Goal: Transaction & Acquisition: Purchase product/service

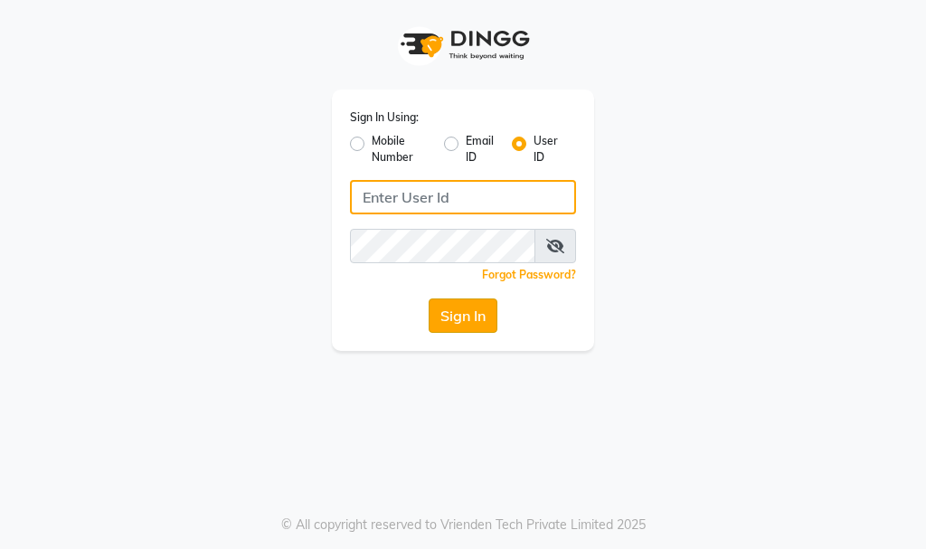
type input "e3732-12"
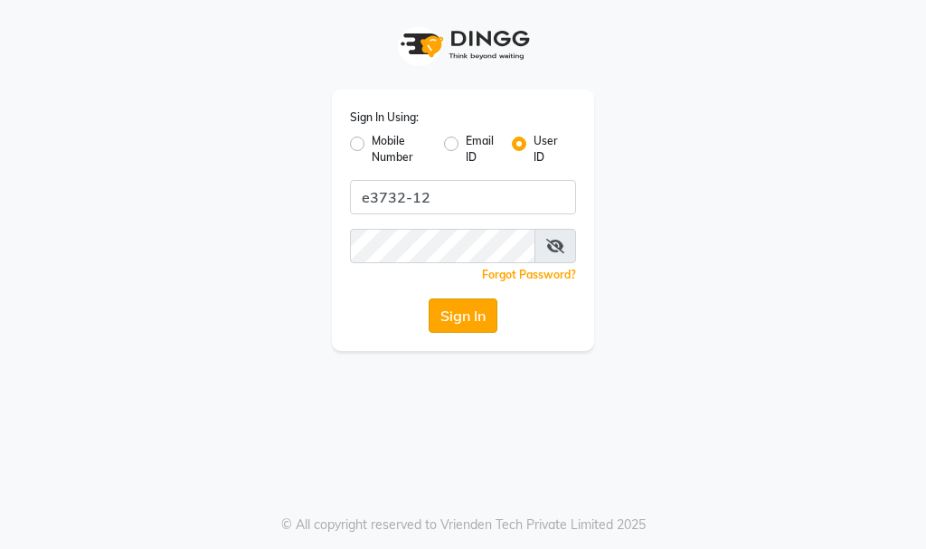
click at [470, 320] on button "Sign In" at bounding box center [463, 315] width 69 height 34
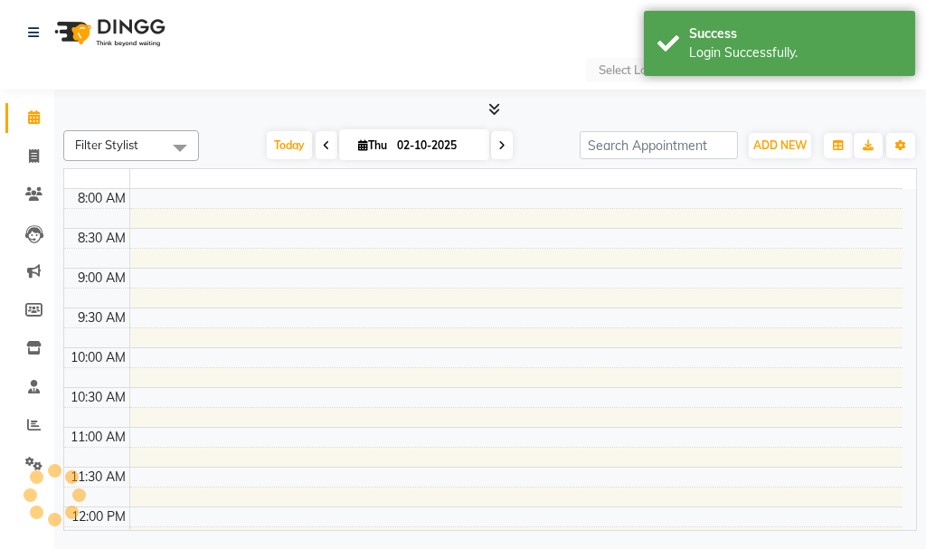
select select "en"
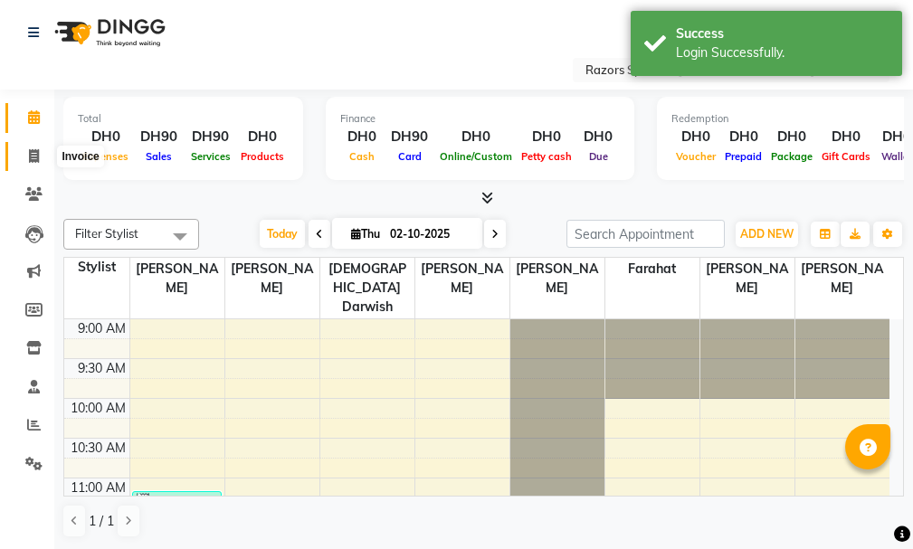
click at [25, 158] on span at bounding box center [34, 157] width 32 height 21
select select "service"
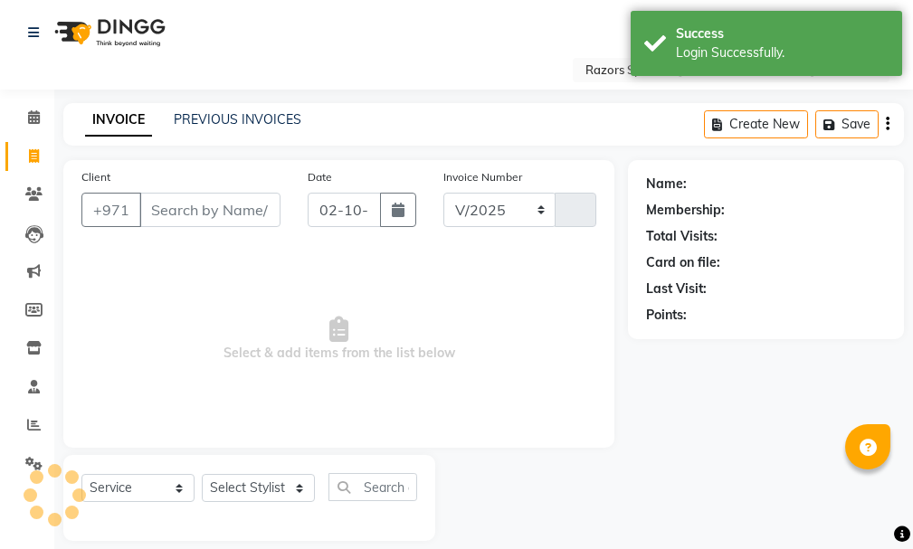
select select "8419"
type input "1160"
click at [211, 206] on input "Client" at bounding box center [209, 210] width 141 height 34
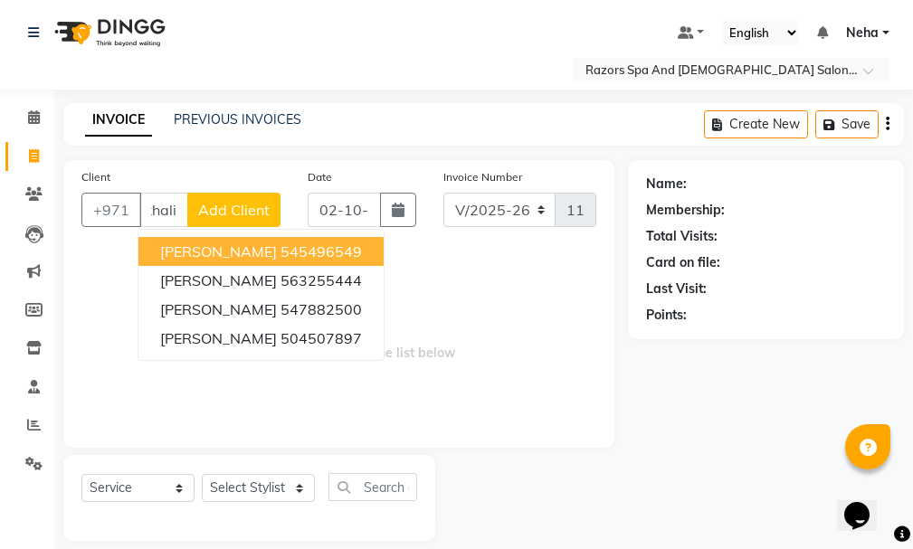
scroll to position [0, 4]
type input "k"
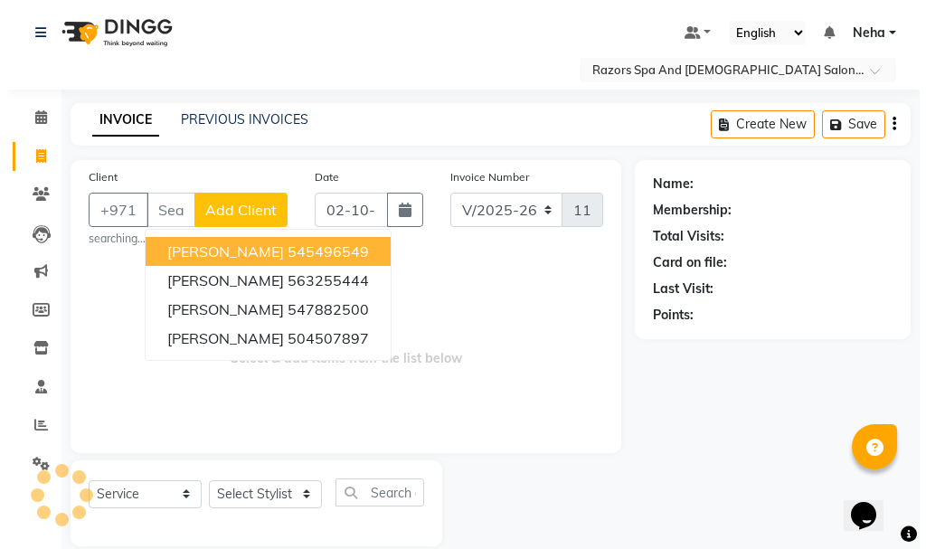
scroll to position [0, 0]
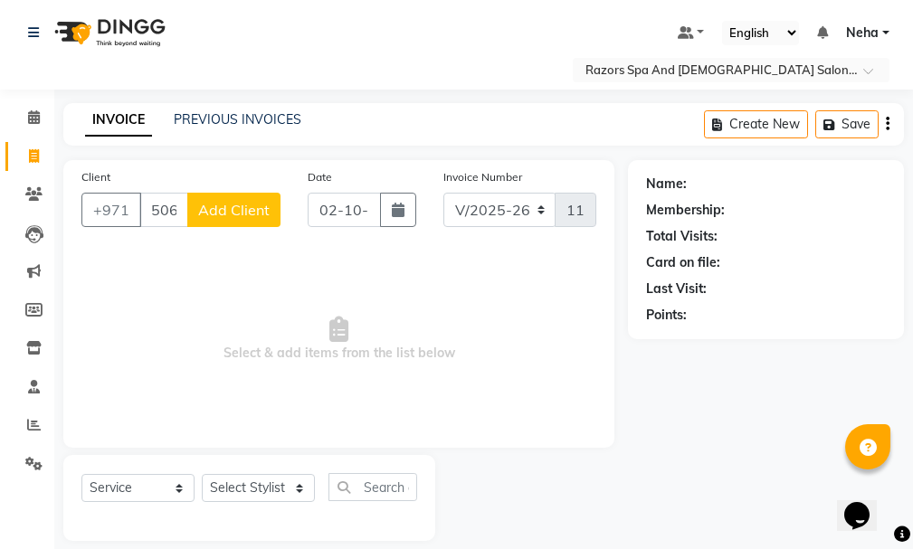
type input "506743476"
click at [232, 210] on span "Add Client" at bounding box center [233, 210] width 71 height 18
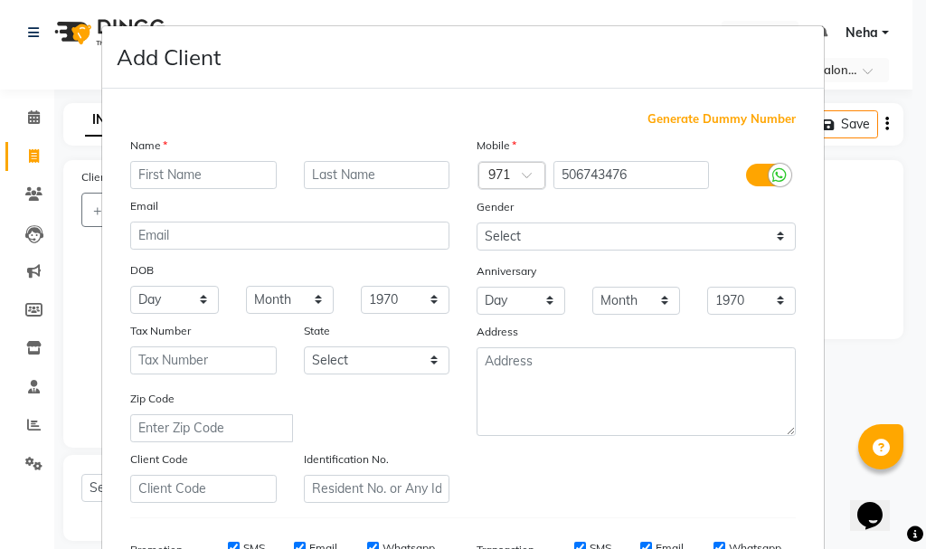
click at [202, 164] on input "text" at bounding box center [203, 175] width 147 height 28
type input "[PERSON_NAME]"
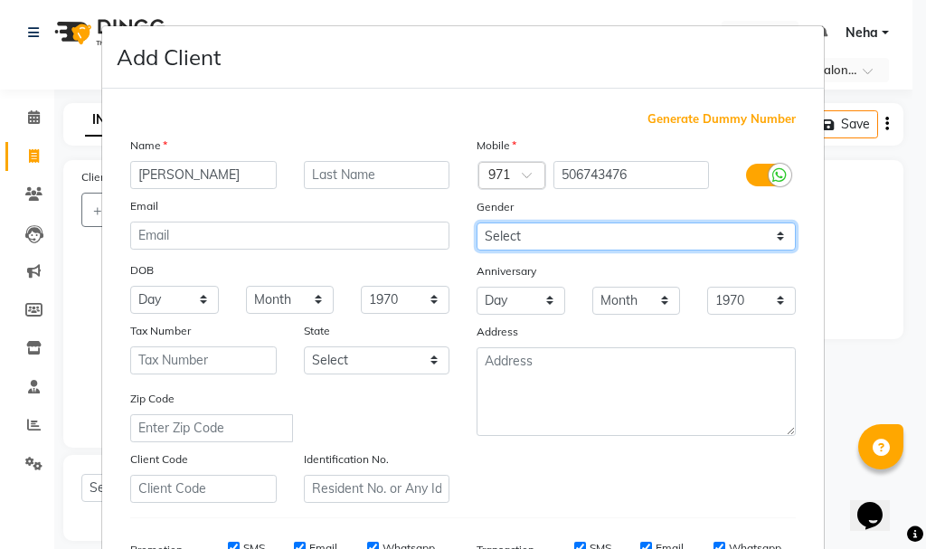
click at [752, 236] on select "Select [DEMOGRAPHIC_DATA] [DEMOGRAPHIC_DATA] Other Prefer Not To Say" at bounding box center [636, 237] width 319 height 28
click at [477, 223] on select "Select [DEMOGRAPHIC_DATA] [DEMOGRAPHIC_DATA] Other Prefer Not To Say" at bounding box center [636, 237] width 319 height 28
click at [678, 229] on select "Select [DEMOGRAPHIC_DATA] [DEMOGRAPHIC_DATA] Other Prefer Not To Say" at bounding box center [636, 237] width 319 height 28
select select "[DEMOGRAPHIC_DATA]"
click at [477, 223] on select "Select [DEMOGRAPHIC_DATA] [DEMOGRAPHIC_DATA] Other Prefer Not To Say" at bounding box center [636, 237] width 319 height 28
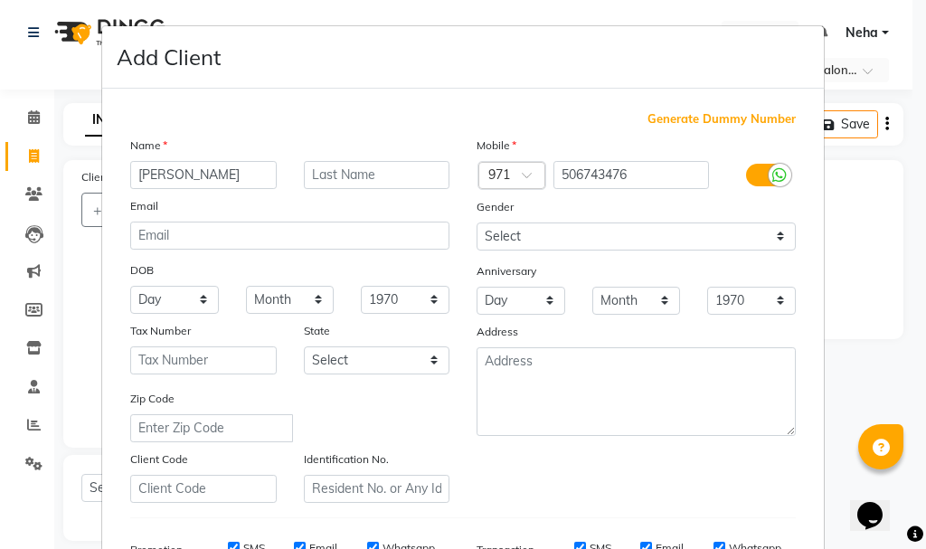
drag, startPoint x: 914, startPoint y: 269, endPoint x: 913, endPoint y: 364, distance: 95.0
click at [913, 364] on ngb-modal-window "Add Client Generate Dummy Number Name [PERSON_NAME] Email DOB Day 01 02 03 04 0…" at bounding box center [463, 274] width 926 height 549
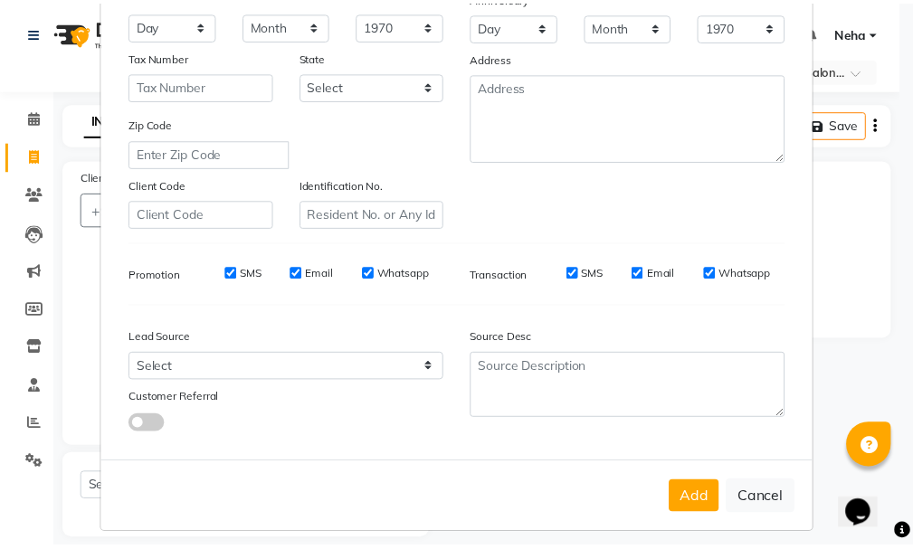
scroll to position [286, 0]
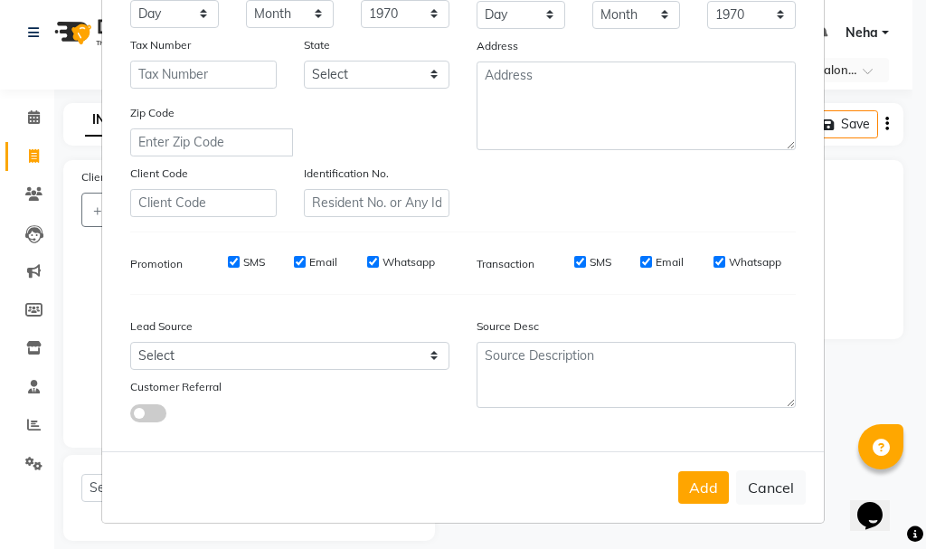
click at [687, 493] on button "Add" at bounding box center [703, 487] width 51 height 33
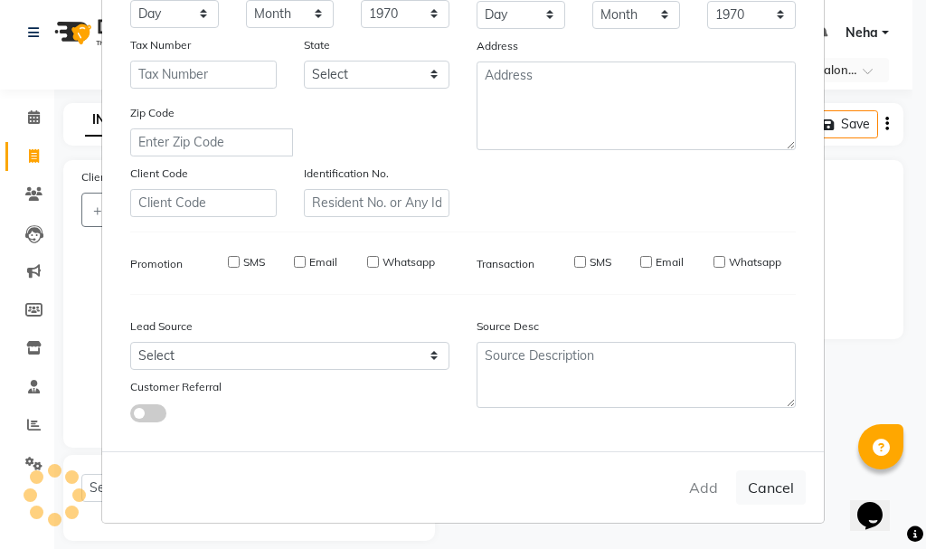
select select
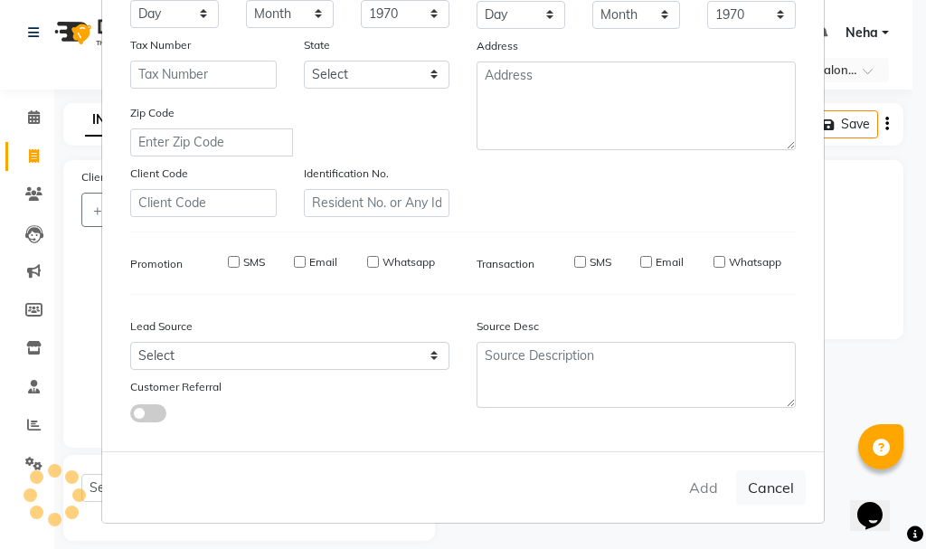
select select
checkbox input "false"
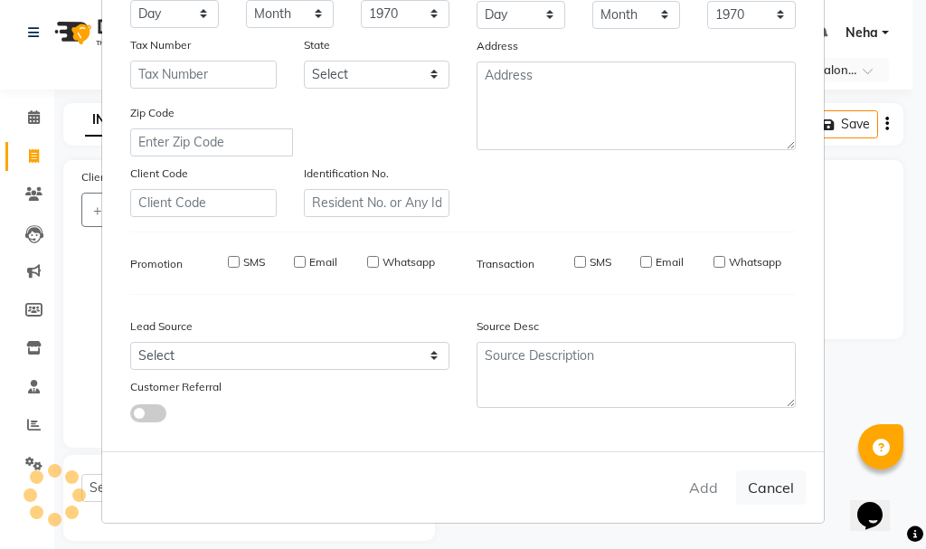
checkbox input "false"
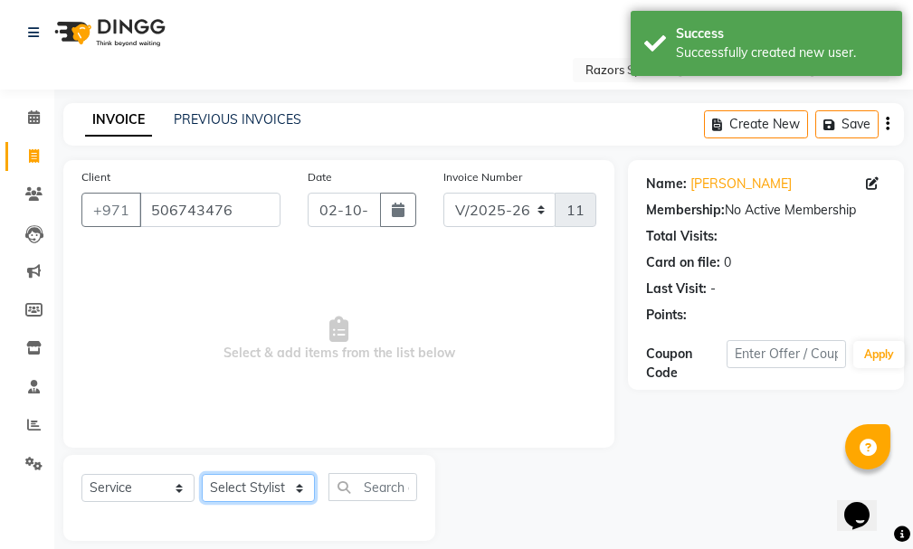
click at [253, 475] on select "Select Stylist [PERSON_NAME] Alaseel [PERSON_NAME] Anwar [PERSON_NAME] Islam [P…" at bounding box center [258, 488] width 113 height 28
click at [261, 490] on select "Select Stylist [PERSON_NAME] Alaseel [PERSON_NAME] Anwar [PERSON_NAME] Islam [P…" at bounding box center [258, 488] width 113 height 28
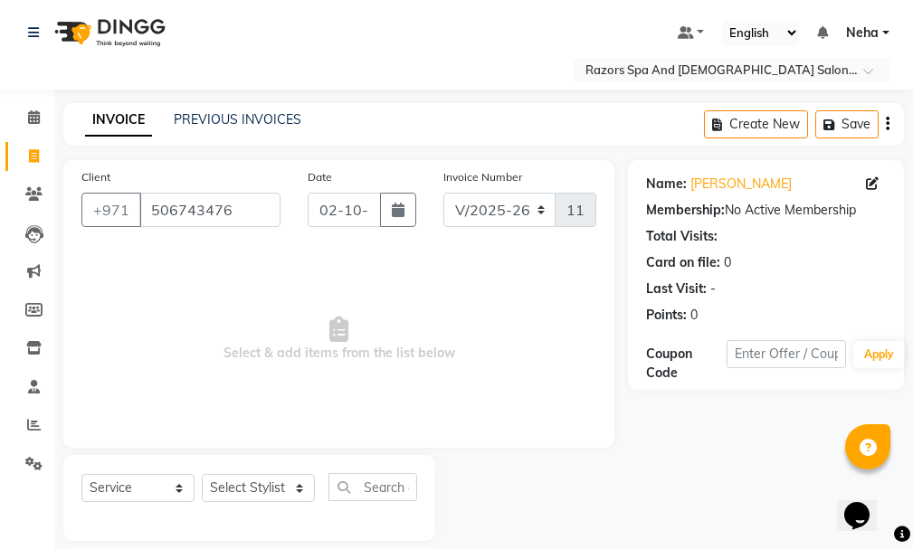
click at [876, 16] on nav "Select Location × Razors Spa And [DEMOGRAPHIC_DATA] Salon, Nadd [PERSON_NAME] D…" at bounding box center [456, 45] width 913 height 90
click at [879, 26] on link "Neha" at bounding box center [867, 33] width 43 height 19
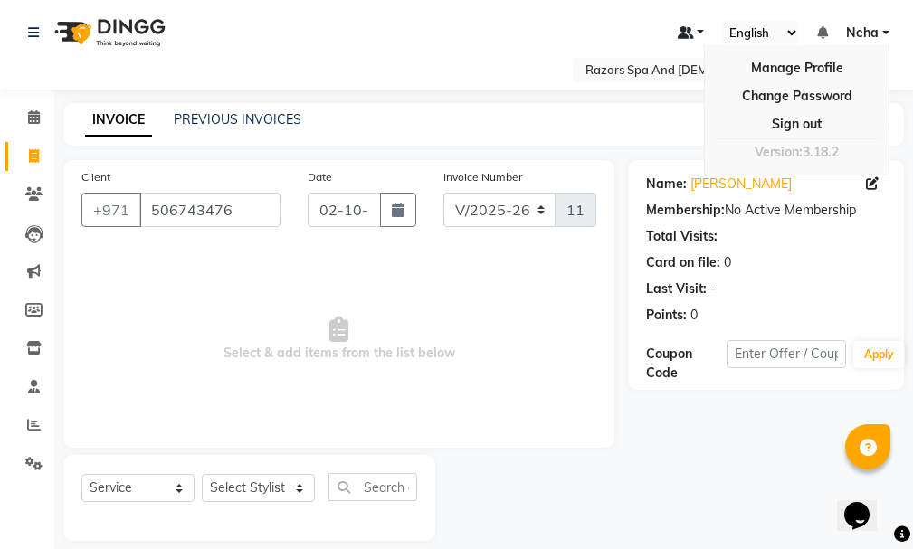
click at [696, 24] on link at bounding box center [690, 33] width 27 height 19
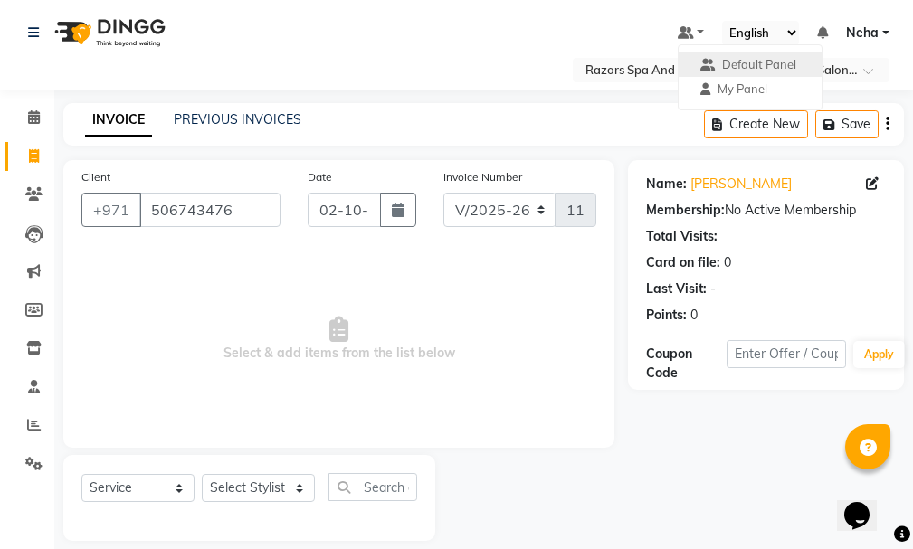
click at [620, 99] on div "Select Location × Razors Spa And [DEMOGRAPHIC_DATA] Salon, Nadd [PERSON_NAME] D…" at bounding box center [456, 284] width 913 height 568
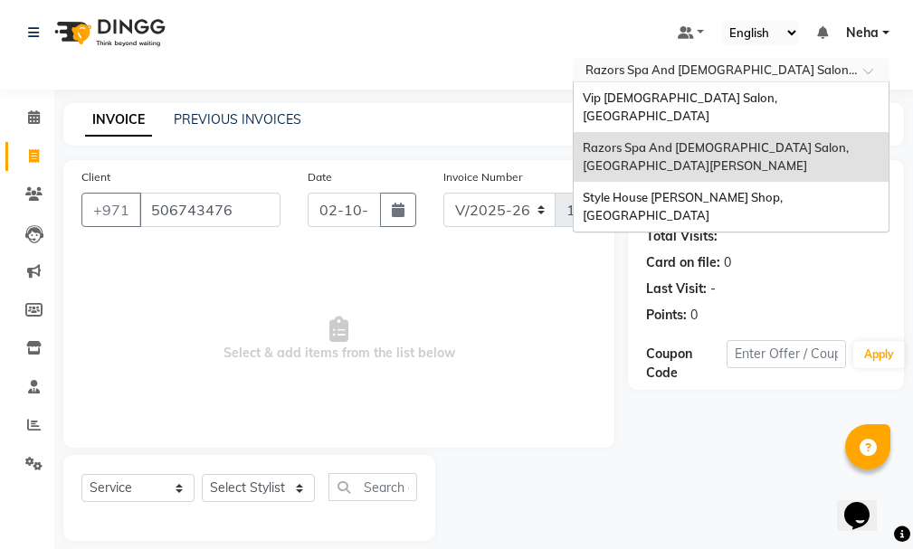
click at [734, 70] on input "text" at bounding box center [713, 71] width 262 height 18
click at [676, 90] on span "Vip [DEMOGRAPHIC_DATA] Salon, [GEOGRAPHIC_DATA]" at bounding box center [681, 106] width 197 height 33
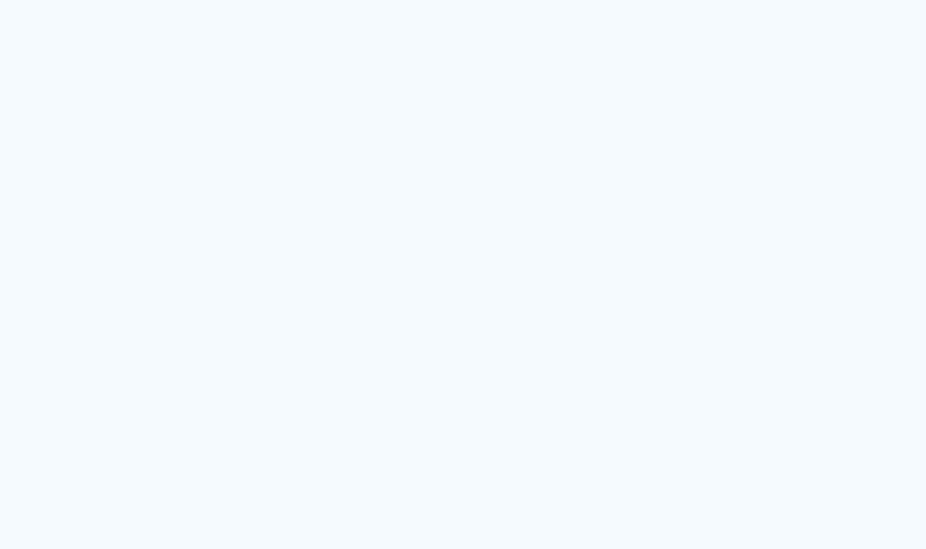
select select "service"
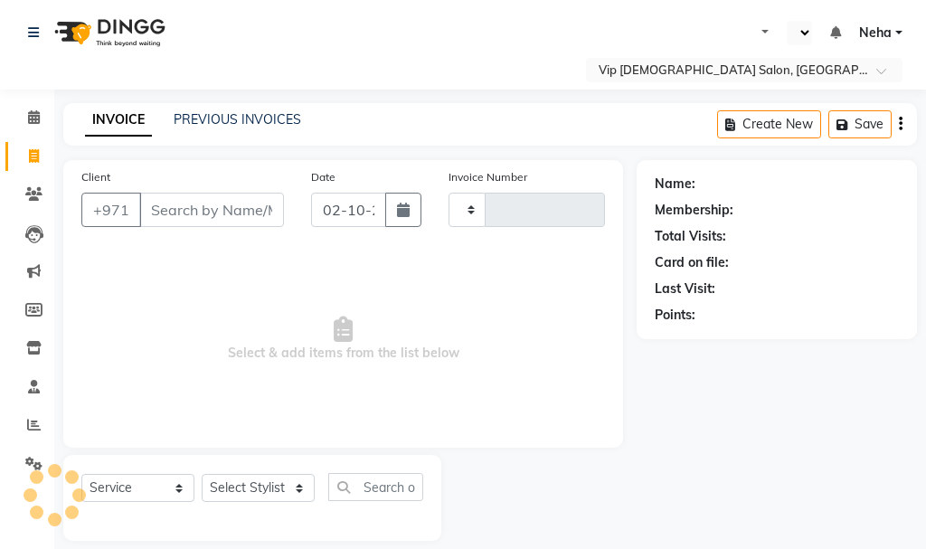
type input "2094"
select select "en"
select select "8415"
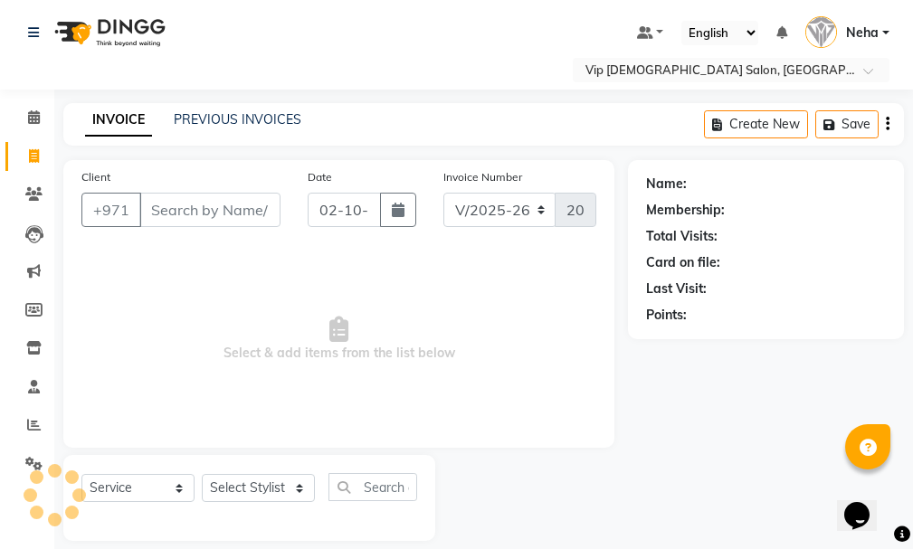
click at [185, 227] on div "Client +971" at bounding box center [181, 204] width 226 height 74
click at [219, 204] on input "Client" at bounding box center [209, 210] width 141 height 34
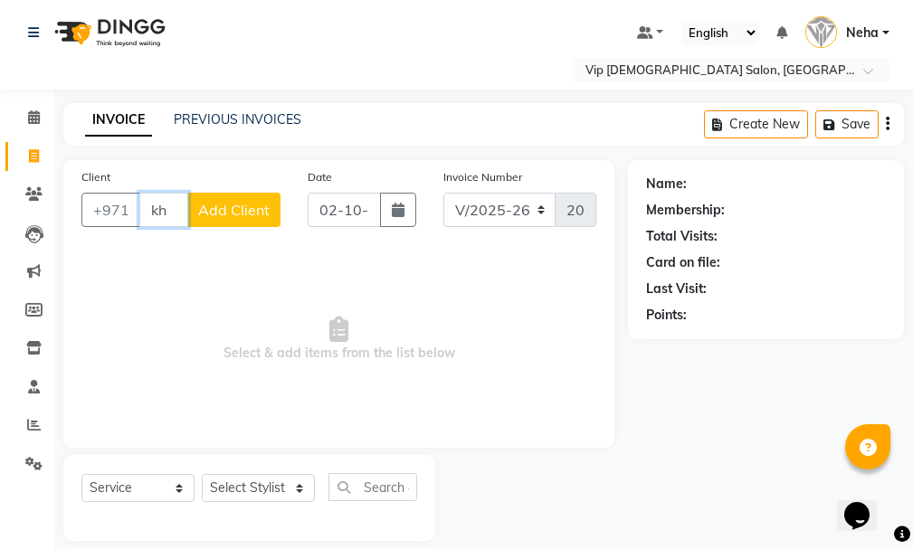
type input "k"
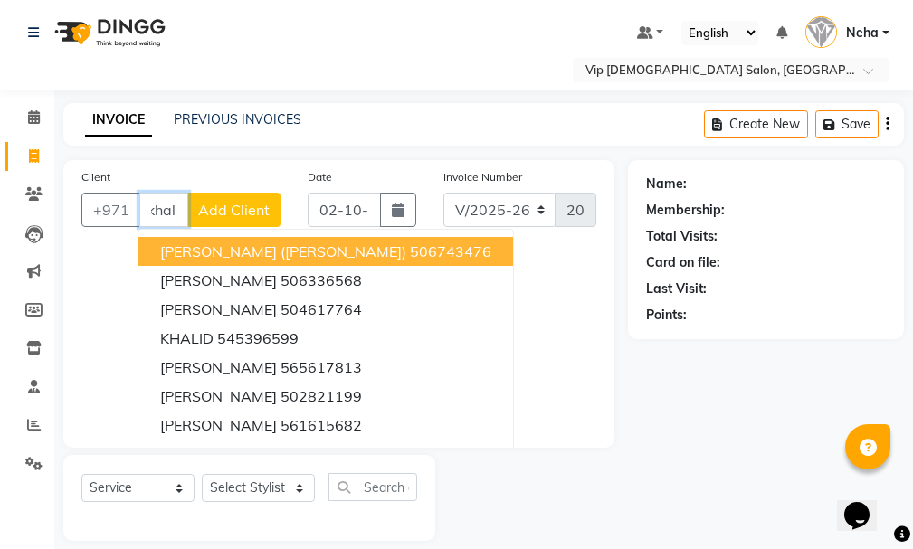
click at [410, 243] on ngb-highlight "506743476" at bounding box center [450, 251] width 81 height 18
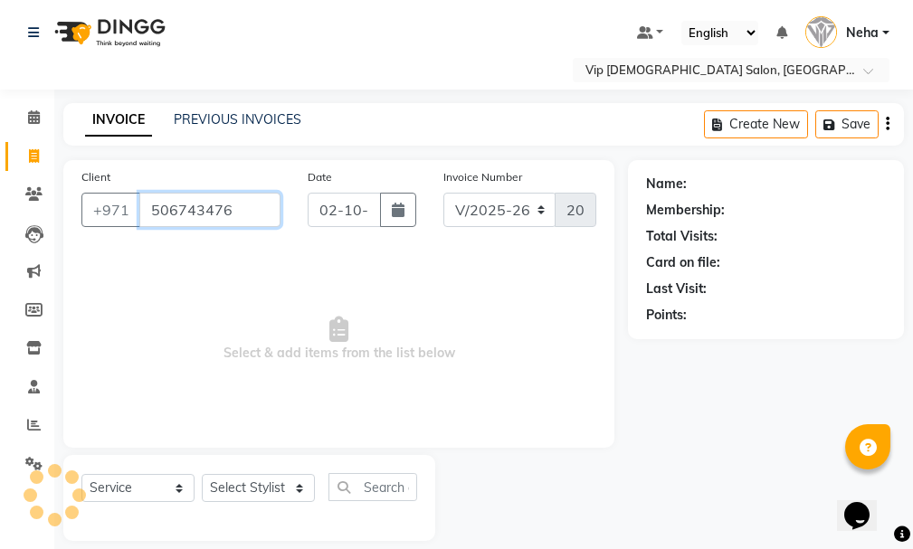
type input "506743476"
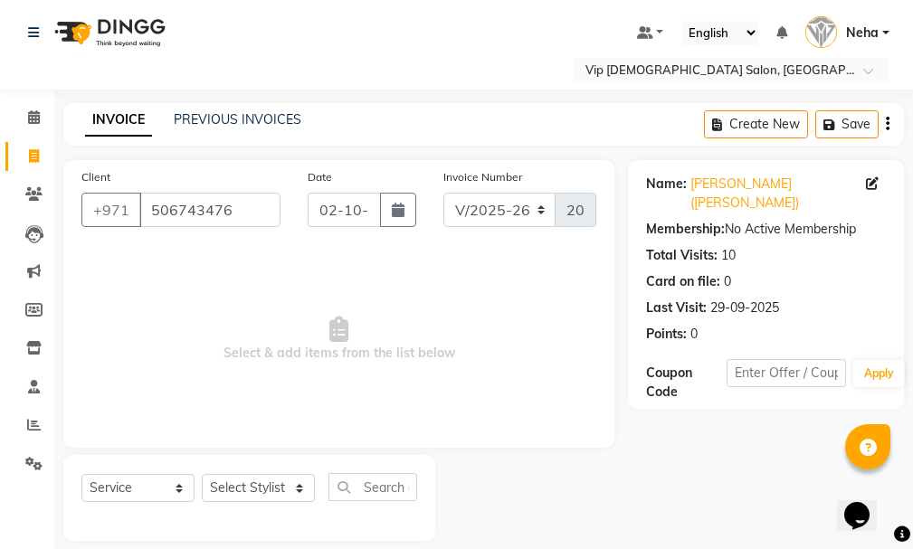
scroll to position [19, 0]
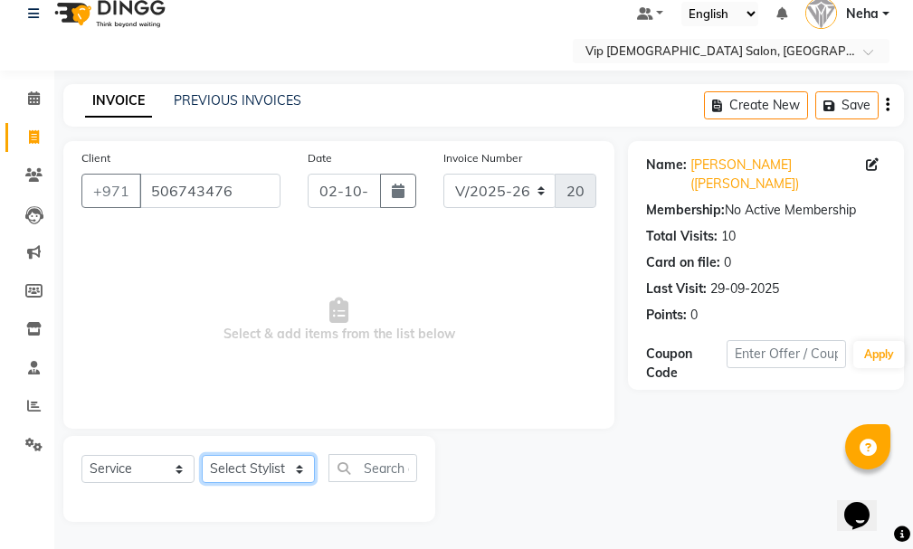
click at [260, 460] on select "Select Stylist AHMED MOHAMED MOHAMED ELKHODARY ABDELHAMID Ali Rana Allauddin An…" at bounding box center [258, 469] width 113 height 28
select select "81343"
click at [202, 455] on select "Select Stylist AHMED MOHAMED MOHAMED ELKHODARY ABDELHAMID Ali Rana Allauddin An…" at bounding box center [258, 469] width 113 height 28
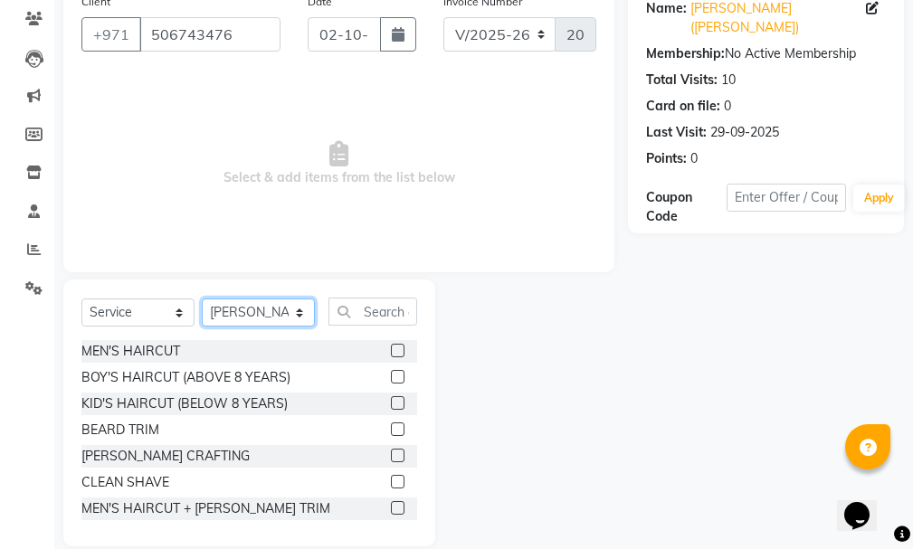
scroll to position [200, 0]
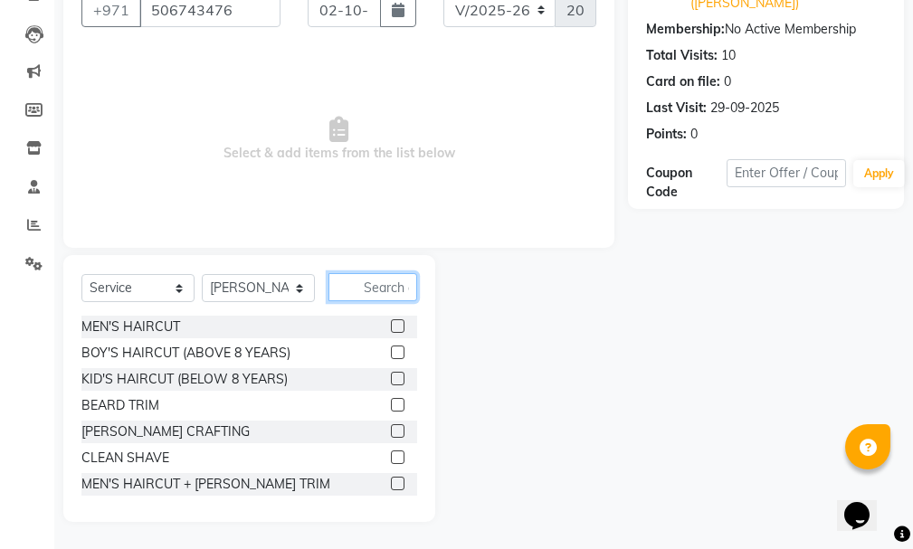
click at [365, 279] on input "text" at bounding box center [372, 287] width 89 height 28
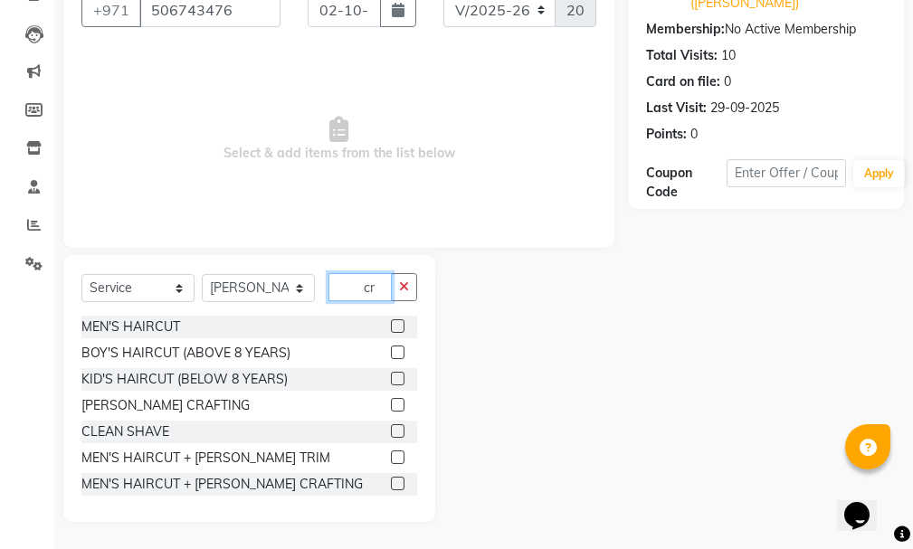
scroll to position [150, 0]
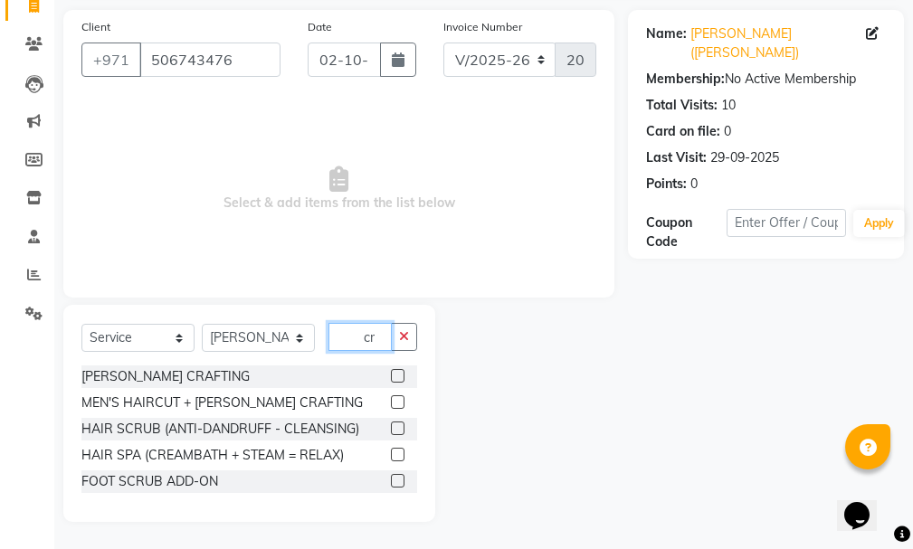
type input "cr"
click at [393, 391] on div "BEARD CRAFTING MEN'S HAIRCUT + BEARD CRAFTING HAIR SCRUB (ANTI-DANDRUFF - CLEAN…" at bounding box center [249, 430] width 336 height 131
click at [393, 395] on label at bounding box center [398, 402] width 14 height 14
click at [393, 397] on input "checkbox" at bounding box center [397, 403] width 12 height 12
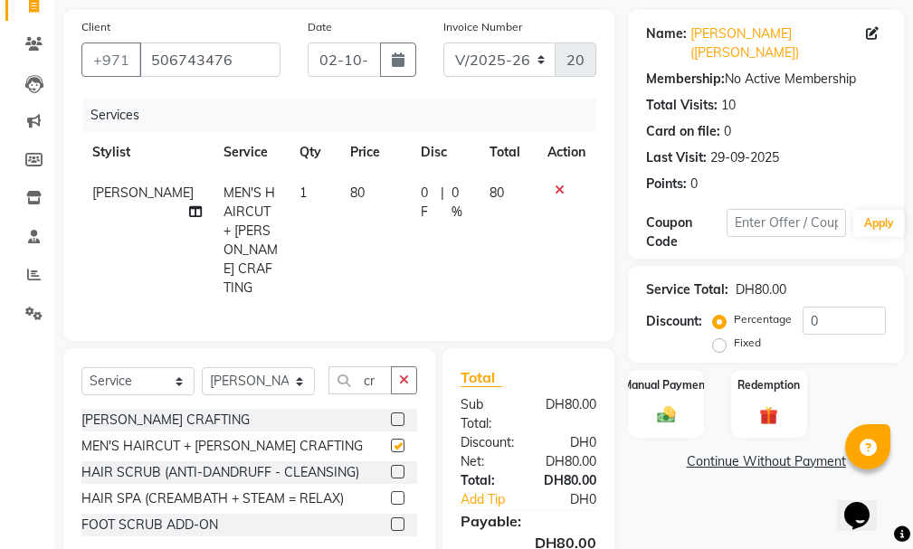
checkbox input "false"
click at [398, 366] on button "button" at bounding box center [404, 380] width 26 height 28
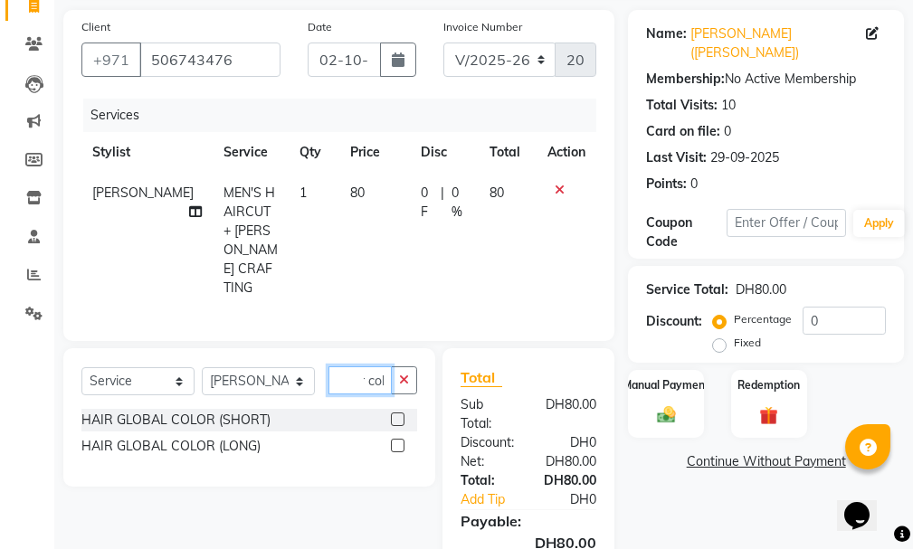
scroll to position [0, 28]
type input "hair colo"
click at [394, 410] on div "HAIR GLOBAL COLOR (SHORT) HAIR GLOBAL COLOR (LONG)" at bounding box center [249, 435] width 336 height 52
click at [394, 435] on div at bounding box center [404, 446] width 26 height 23
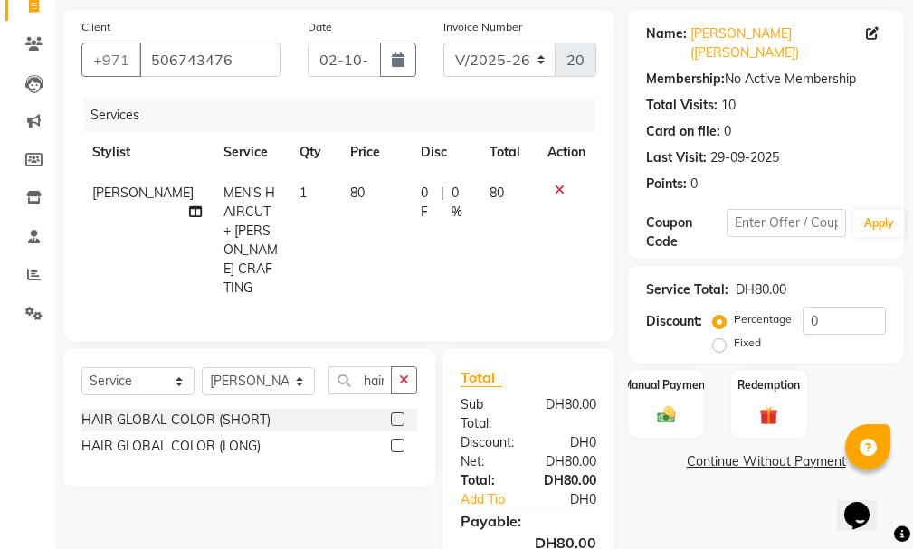
click at [398, 435] on div at bounding box center [404, 446] width 26 height 23
click at [394, 439] on label at bounding box center [398, 446] width 14 height 14
click at [394, 441] on input "checkbox" at bounding box center [397, 447] width 12 height 12
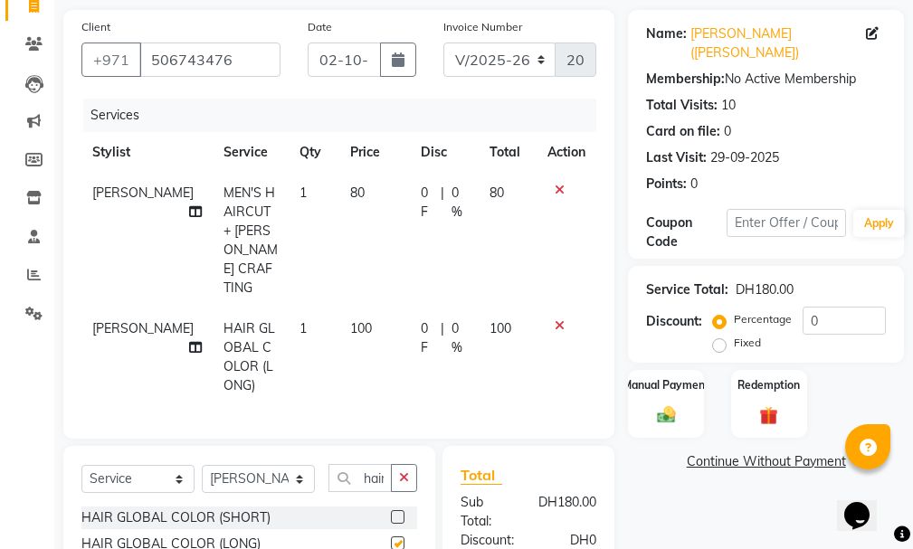
checkbox input "false"
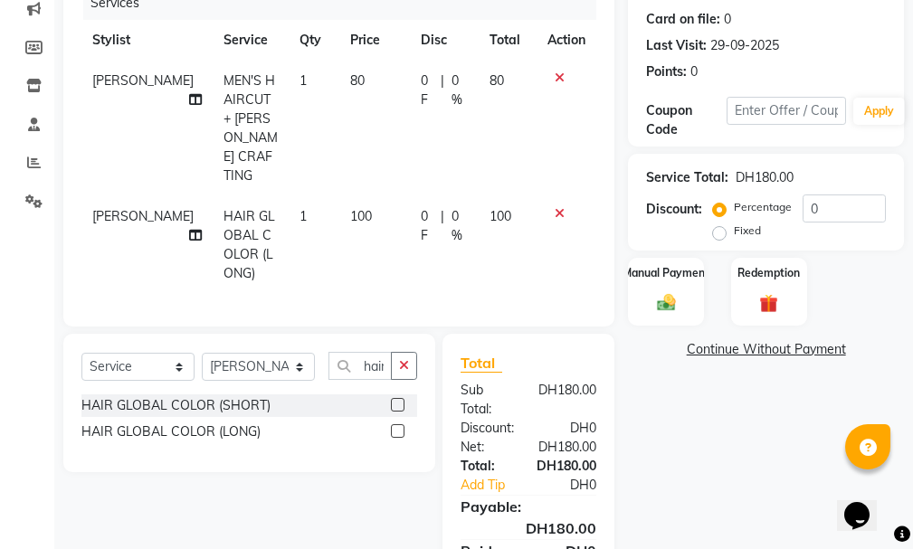
scroll to position [337, 0]
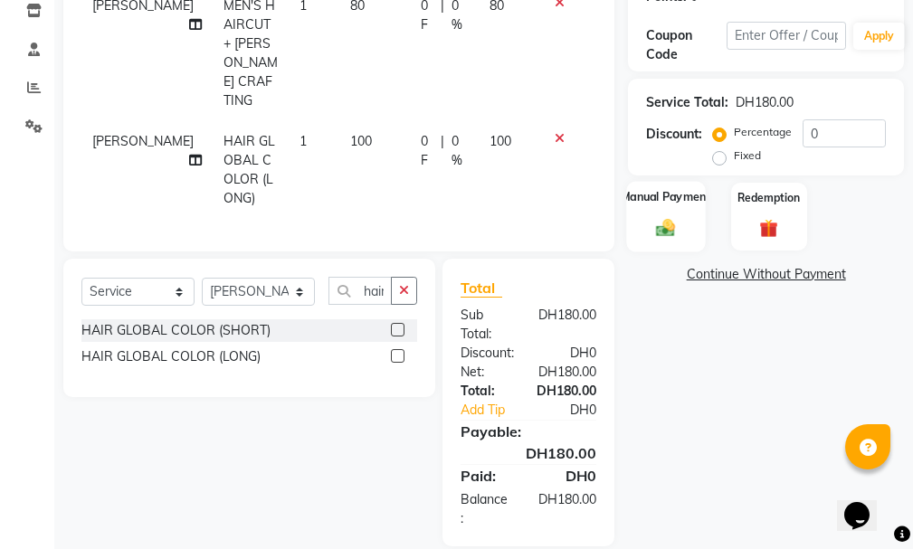
click at [671, 188] on label "Manual Payment" at bounding box center [666, 196] width 90 height 17
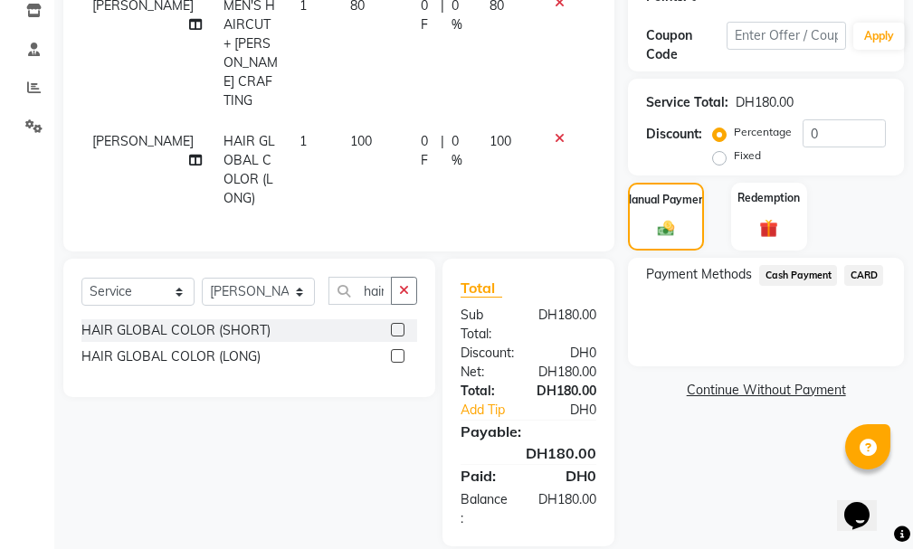
click at [857, 265] on span "CARD" at bounding box center [863, 275] width 39 height 21
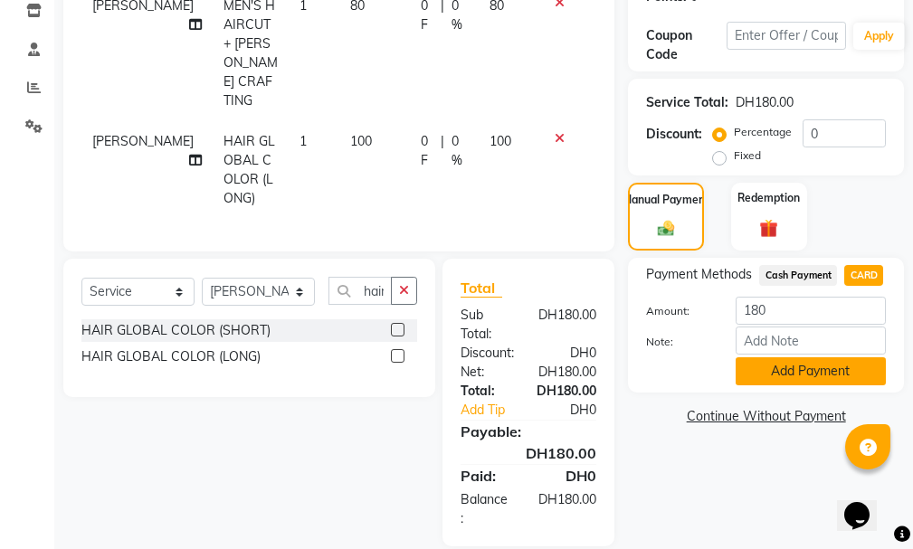
click at [840, 357] on button "Add Payment" at bounding box center [810, 371] width 150 height 28
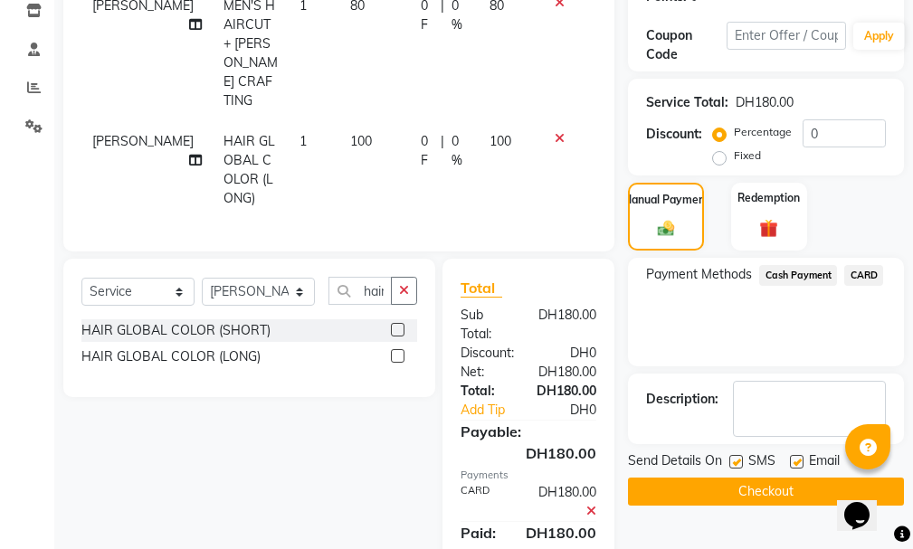
scroll to position [394, 0]
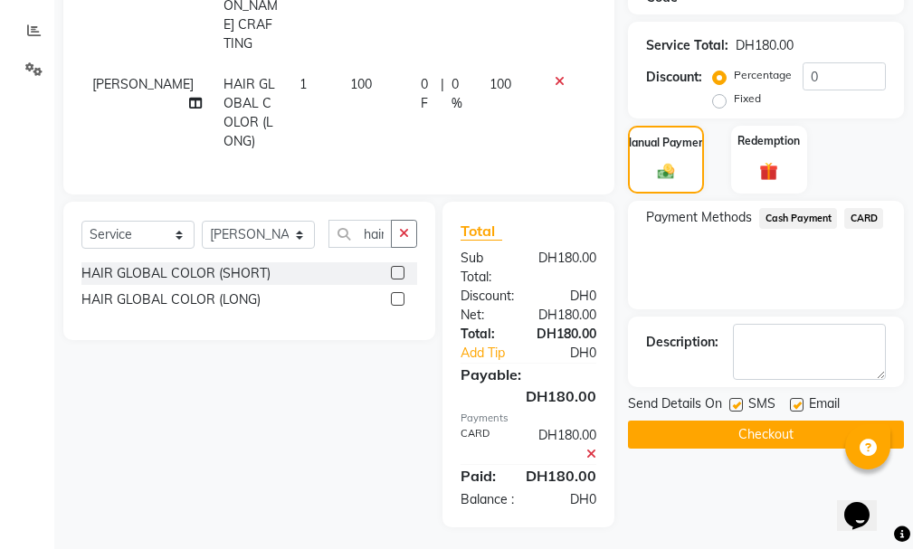
click at [825, 421] on button "Checkout" at bounding box center [766, 435] width 276 height 28
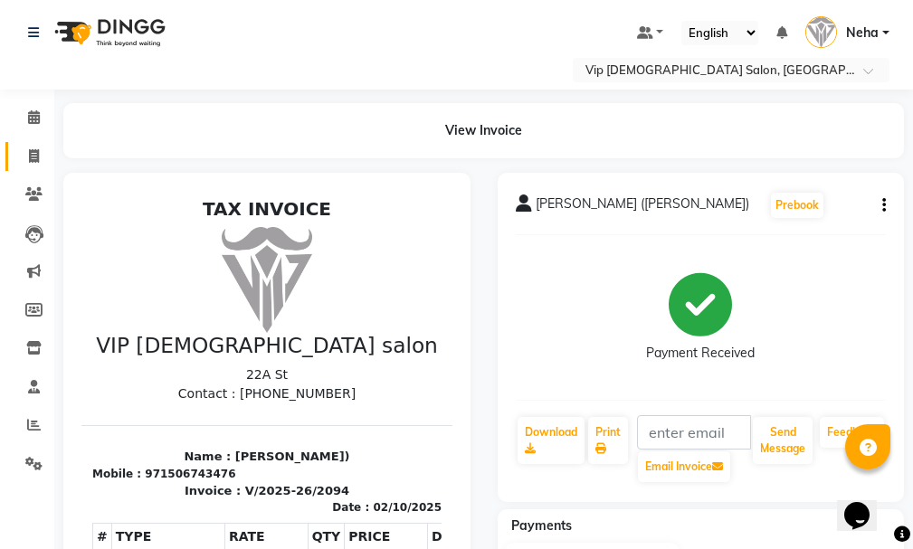
click at [12, 147] on link "Invoice" at bounding box center [26, 157] width 43 height 30
select select "service"
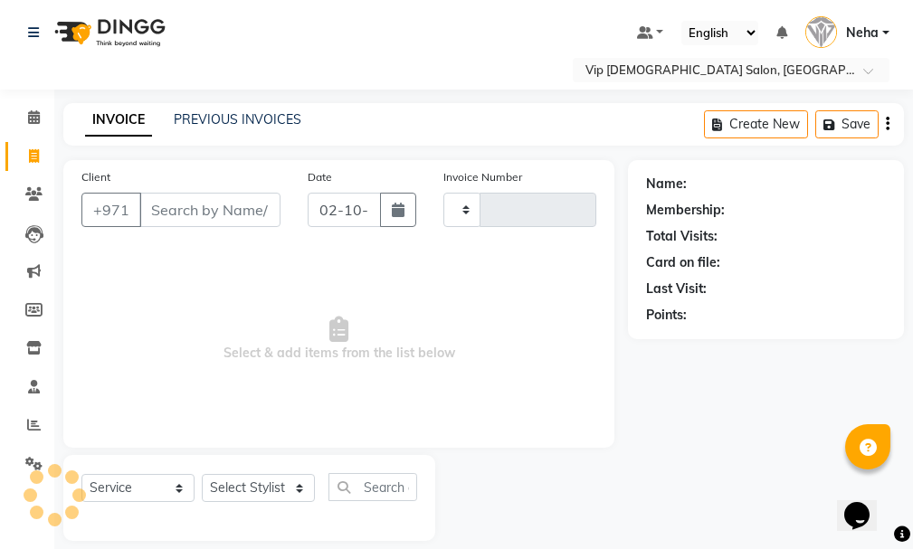
scroll to position [19, 0]
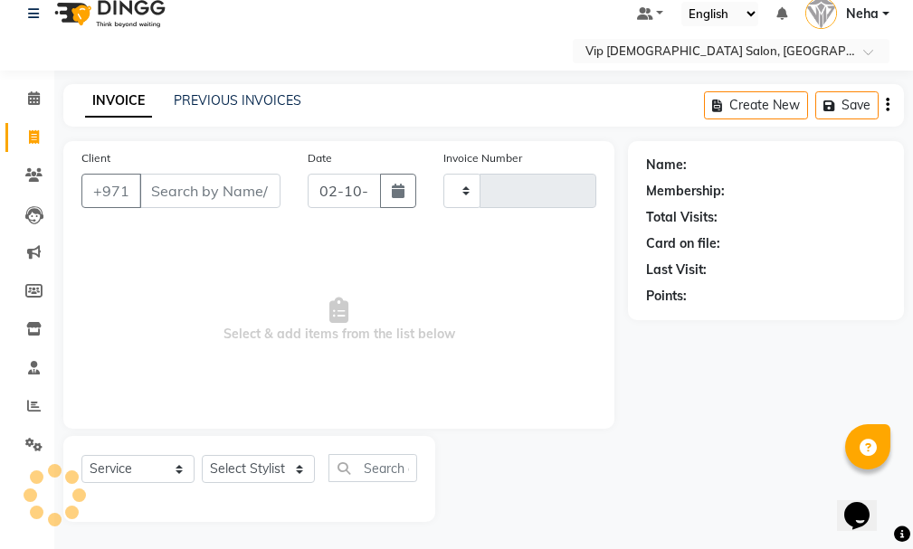
type input "2095"
select select "8415"
click at [211, 190] on input "Client" at bounding box center [209, 191] width 141 height 34
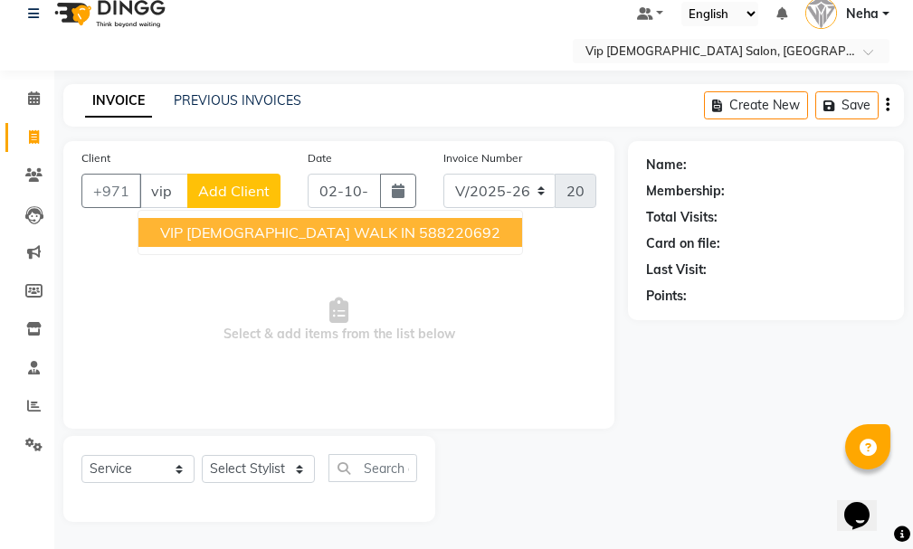
click at [263, 237] on span "VIP GENTS WALK IN" at bounding box center [287, 232] width 255 height 18
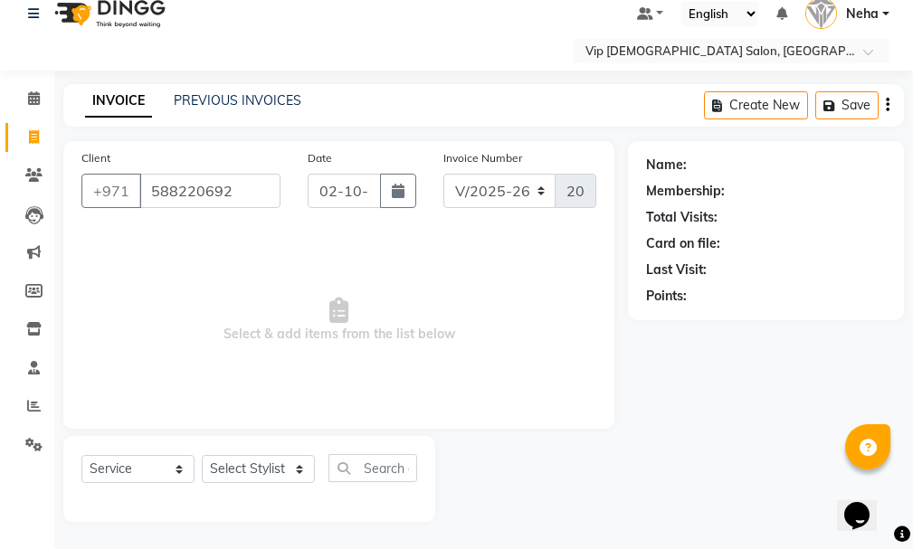
type input "588220692"
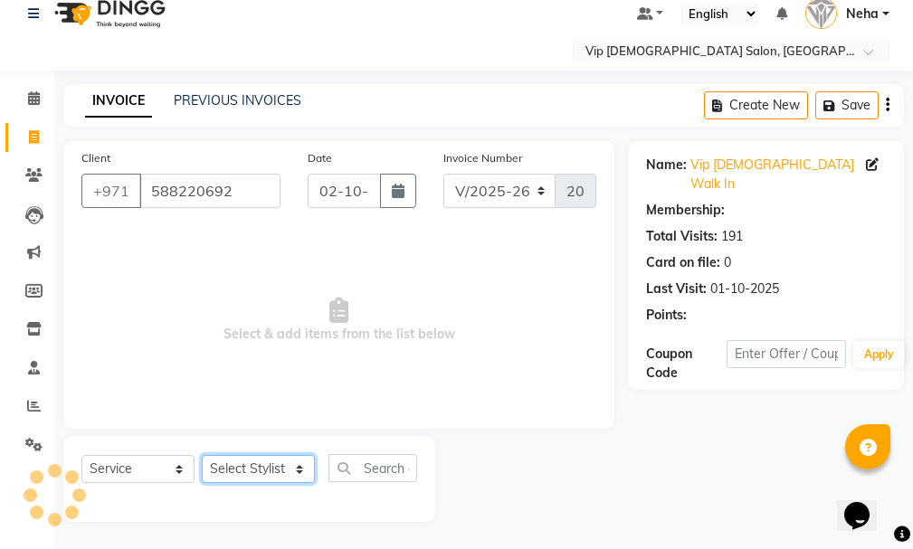
click at [271, 457] on select "Select Stylist AHMED MOHAMED MOHAMED ELKHODARY ABDELHAMID Ali Rana Allauddin An…" at bounding box center [258, 469] width 113 height 28
select select "81342"
click at [202, 455] on select "Select Stylist AHMED MOHAMED MOHAMED ELKHODARY ABDELHAMID Ali Rana Allauddin An…" at bounding box center [258, 469] width 113 height 28
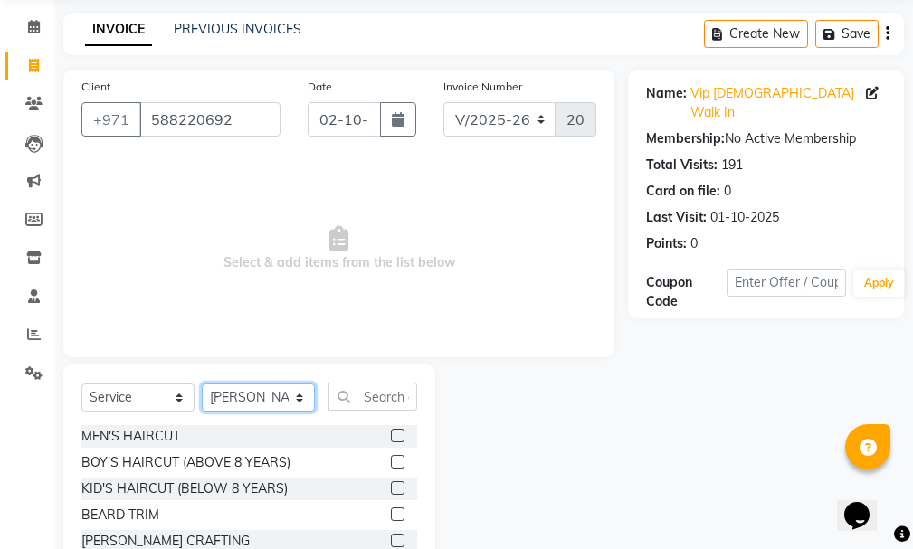
scroll to position [105, 0]
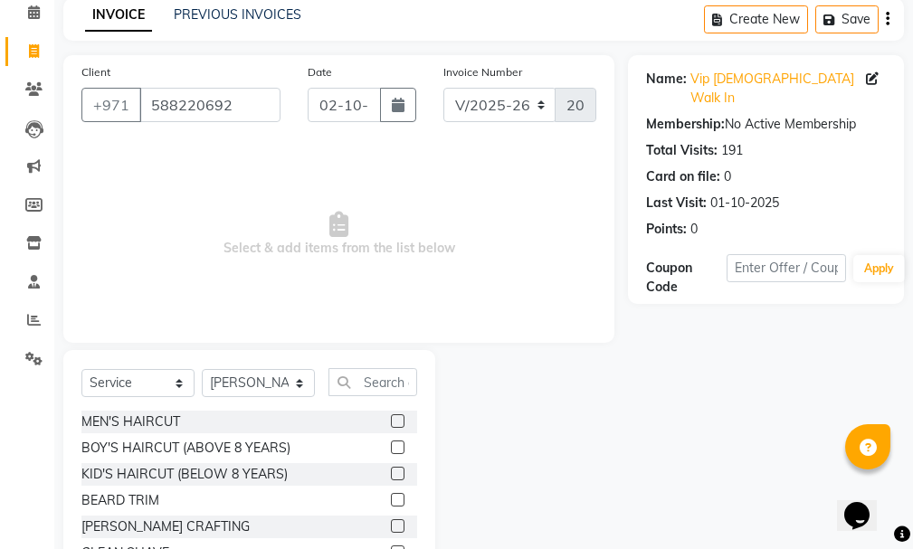
click at [377, 409] on div "Select Service Product Membership Package Voucher Prepaid Gift Card Select Styl…" at bounding box center [249, 389] width 336 height 43
click at [391, 418] on label at bounding box center [398, 421] width 14 height 14
click at [391, 418] on input "checkbox" at bounding box center [397, 422] width 12 height 12
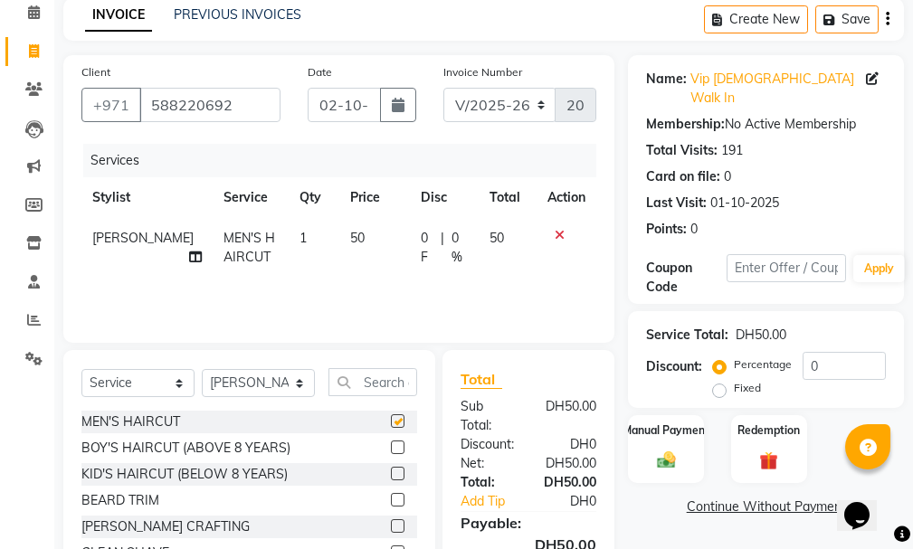
checkbox input "false"
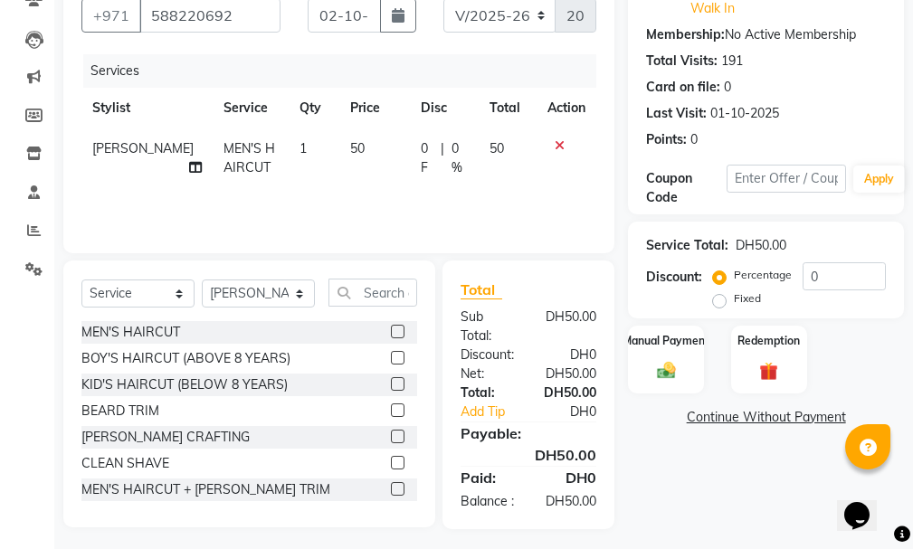
scroll to position [221, 0]
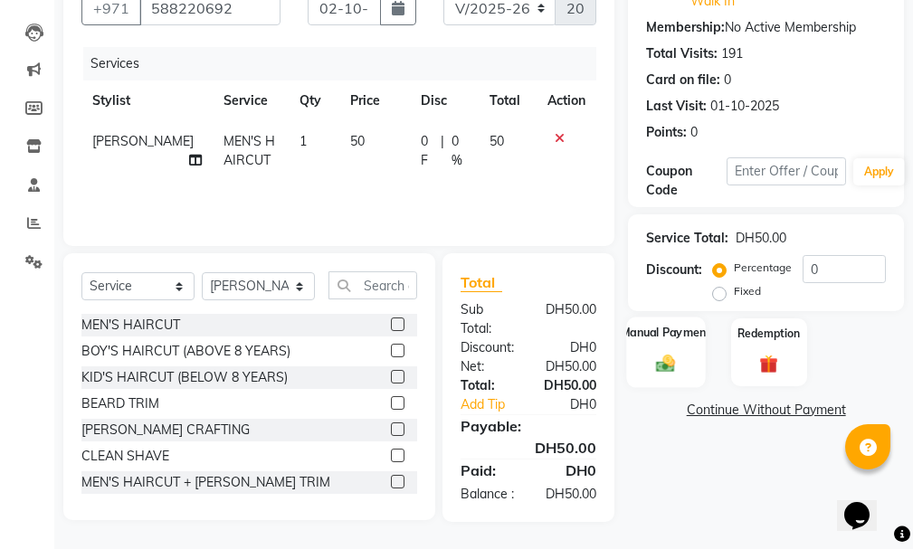
click at [652, 317] on div "Manual Payment" at bounding box center [666, 352] width 79 height 71
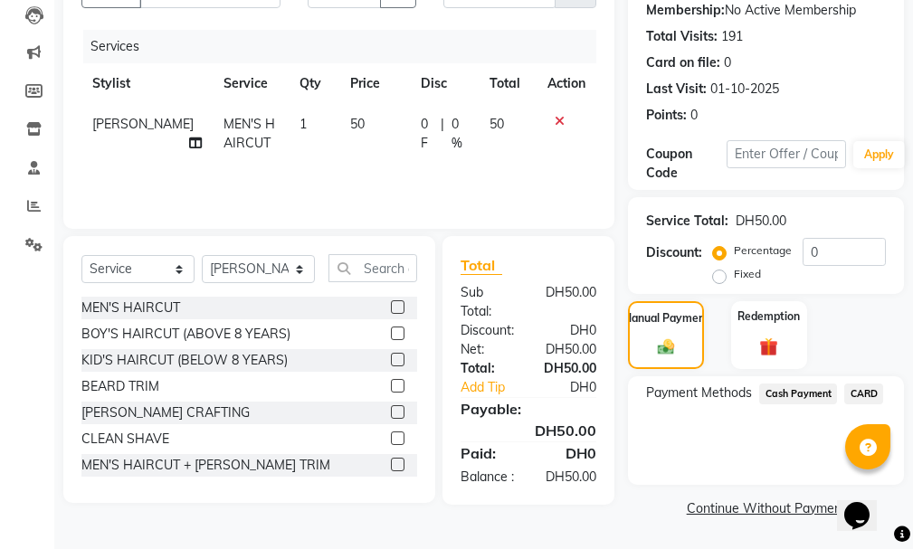
click at [810, 384] on span "Cash Payment" at bounding box center [798, 394] width 78 height 21
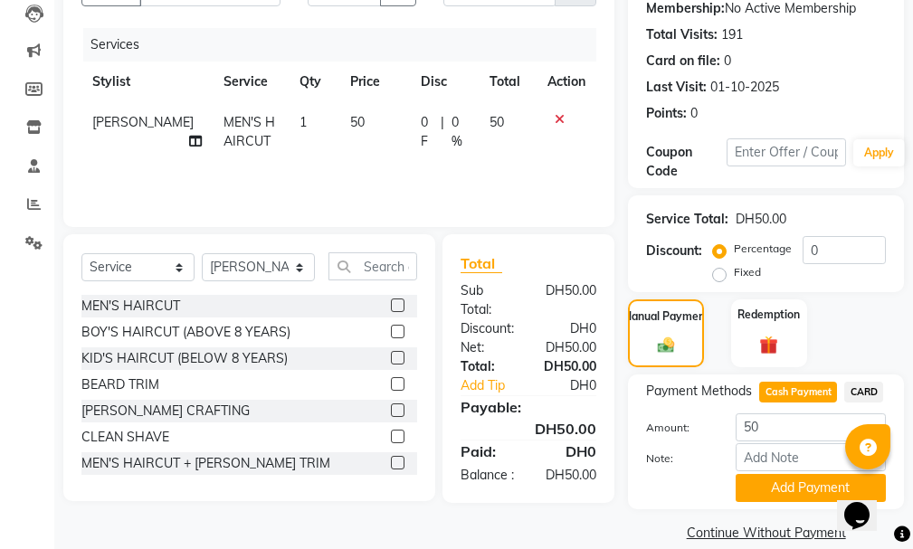
scroll to position [226, 0]
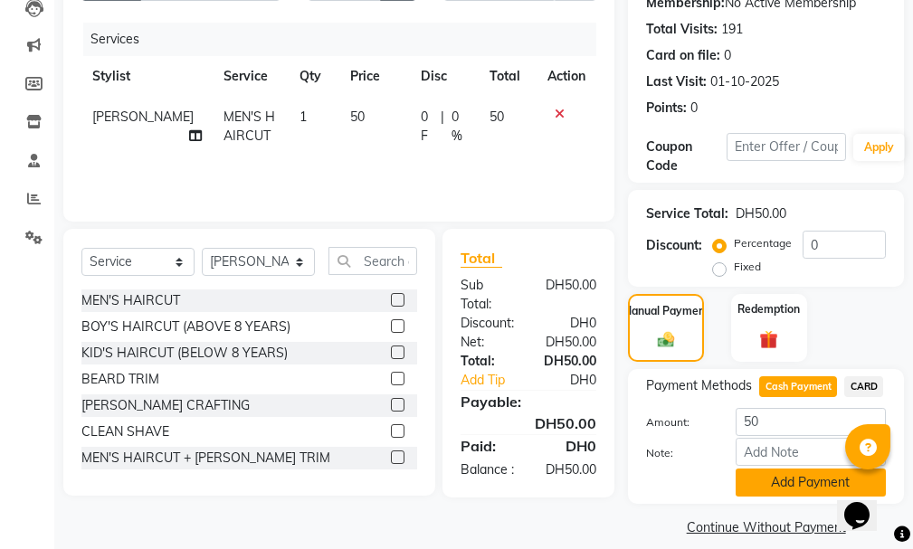
click at [802, 469] on button "Add Payment" at bounding box center [810, 483] width 150 height 28
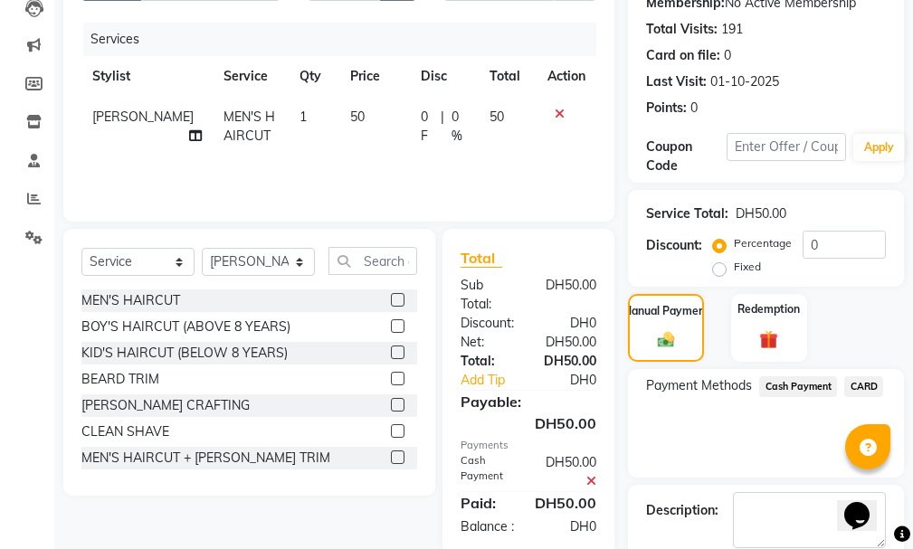
scroll to position [302, 0]
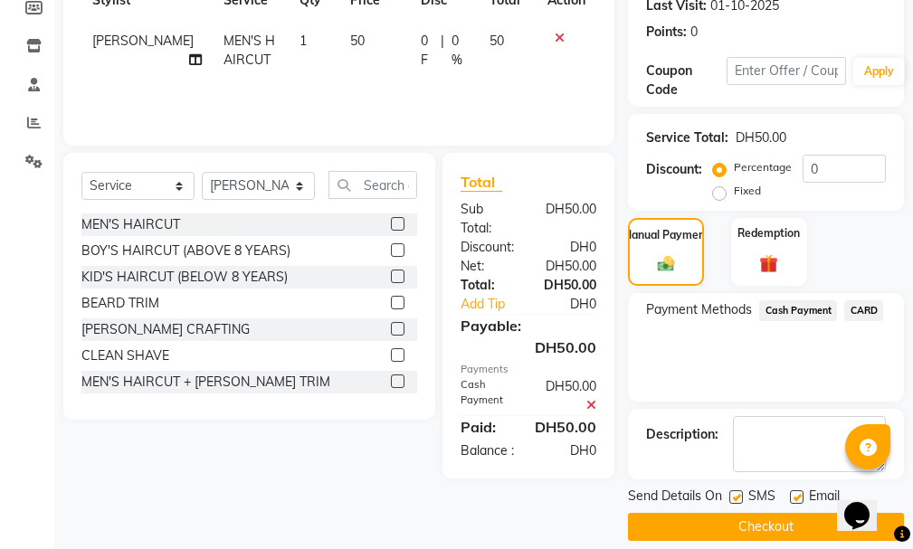
click at [766, 513] on button "Checkout" at bounding box center [766, 527] width 276 height 28
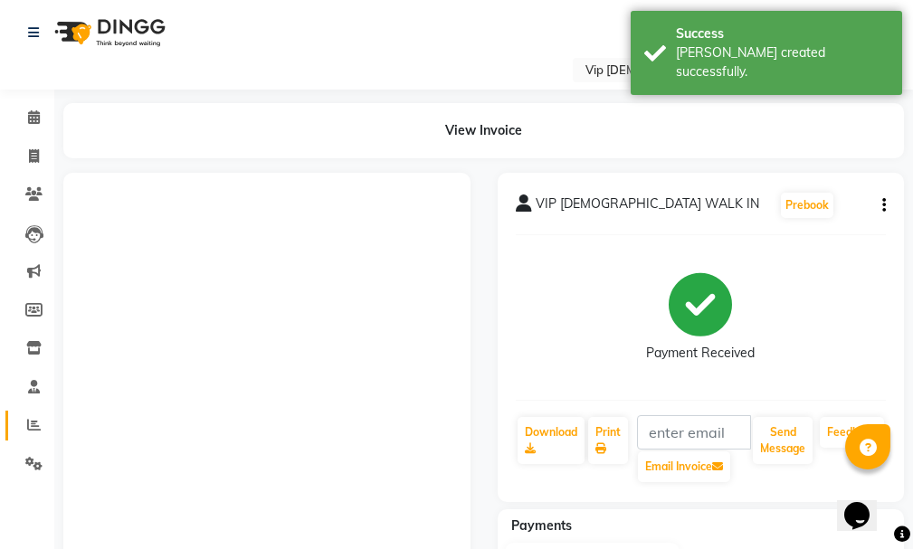
click at [20, 426] on span at bounding box center [34, 425] width 32 height 21
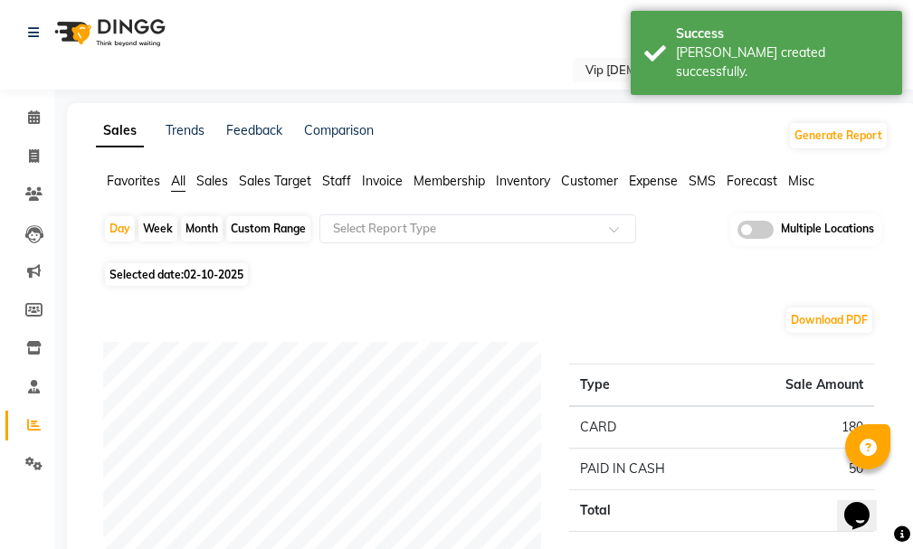
click at [913, 196] on html "Select Location × Vip Gents Salon, Hor Al Anz East Default Panel My Panel Engli…" at bounding box center [456, 274] width 913 height 549
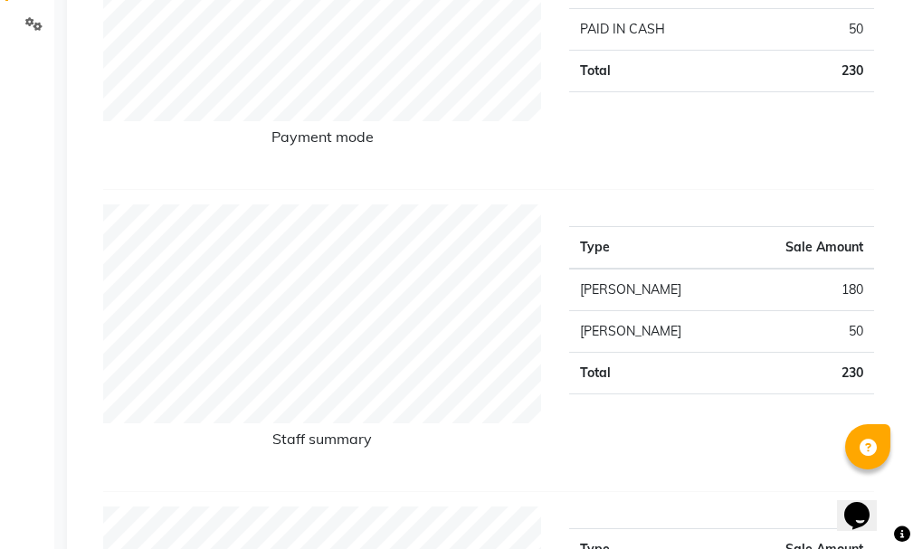
scroll to position [523, 0]
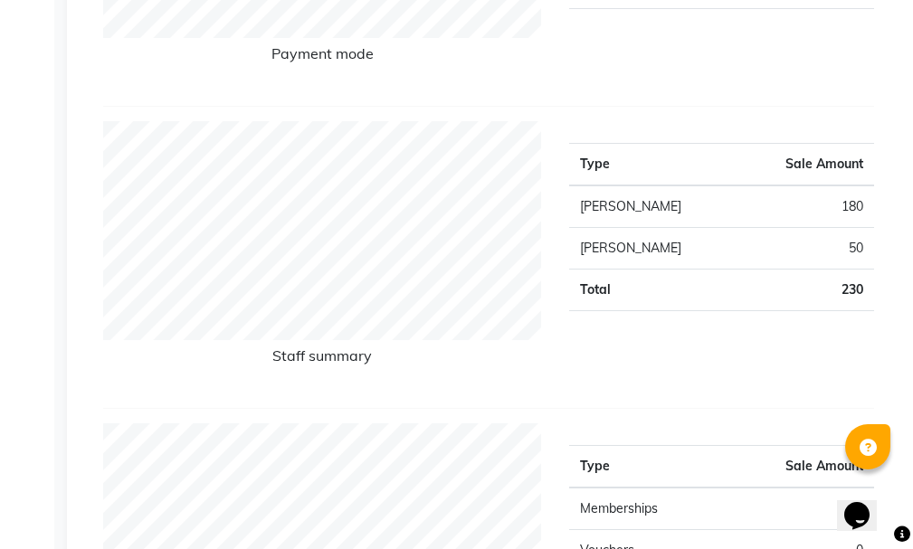
drag, startPoint x: 909, startPoint y: 250, endPoint x: 908, endPoint y: 263, distance: 13.6
drag, startPoint x: 914, startPoint y: 203, endPoint x: 923, endPoint y: 16, distance: 186.5
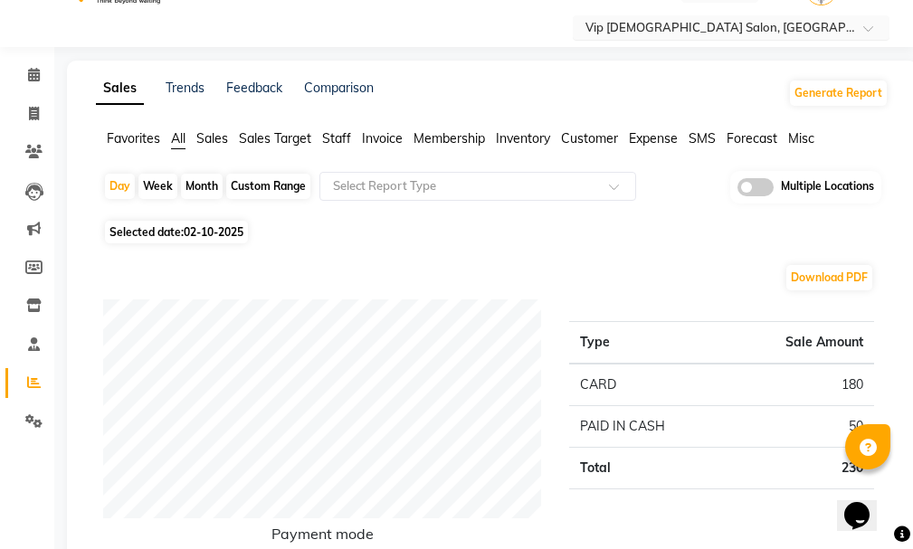
click at [722, 22] on input "text" at bounding box center [713, 29] width 262 height 18
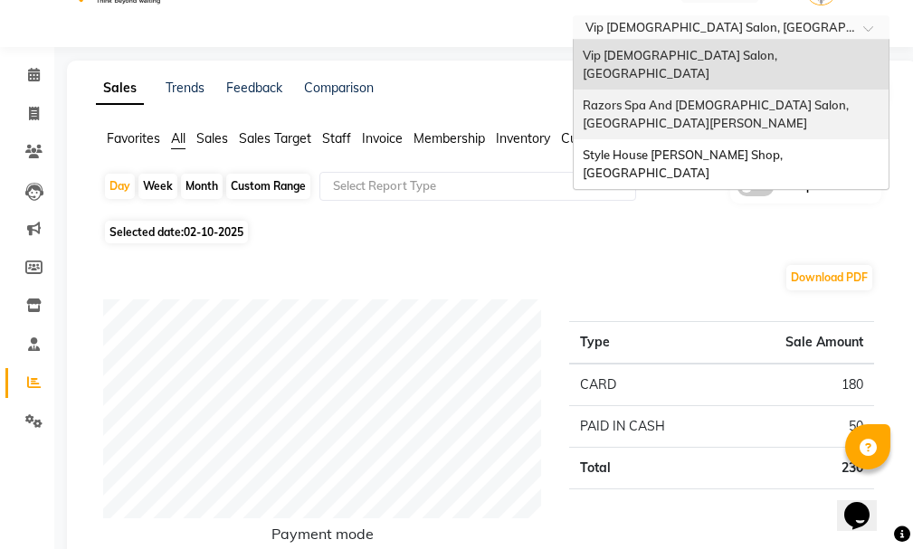
click at [741, 98] on span "Razors Spa And [DEMOGRAPHIC_DATA] Salon, [GEOGRAPHIC_DATA][PERSON_NAME]" at bounding box center [717, 114] width 269 height 33
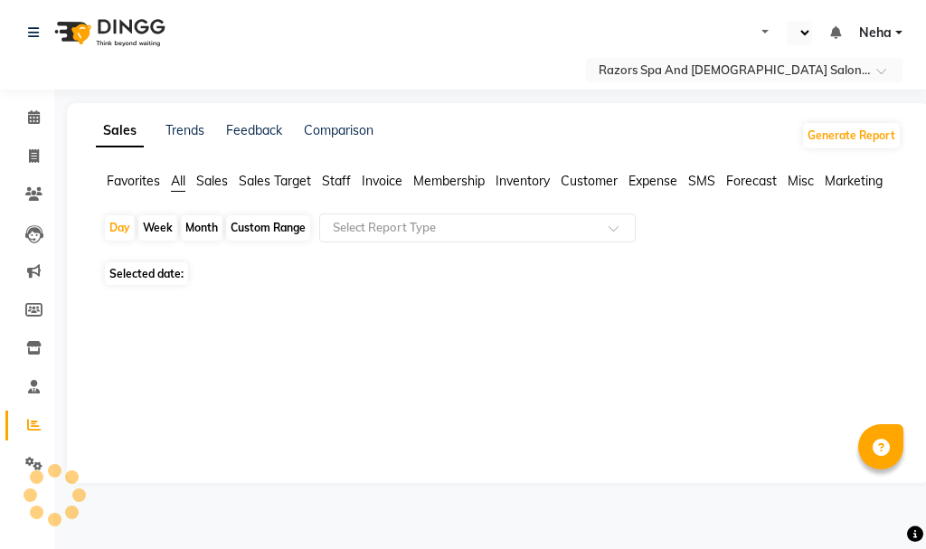
select select "en"
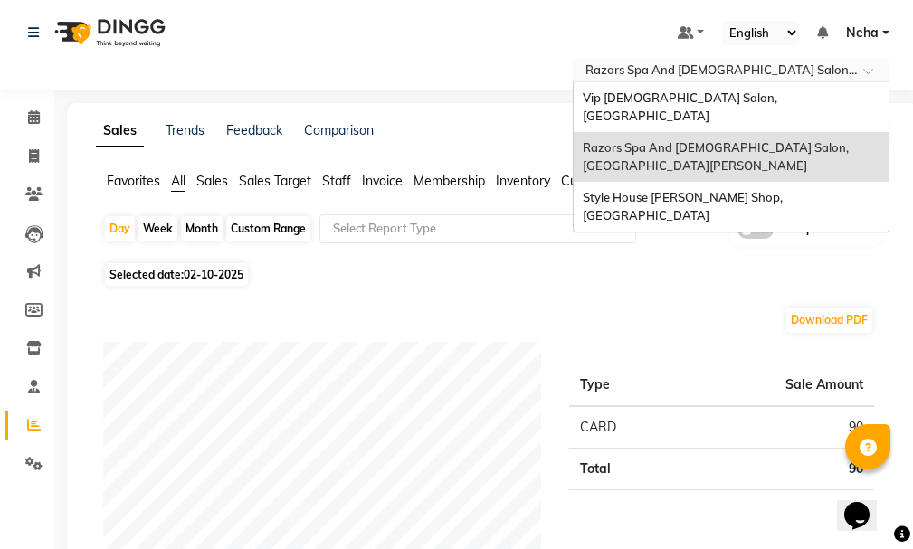
click at [768, 62] on input "text" at bounding box center [713, 71] width 262 height 18
click at [598, 312] on div "Download PDF" at bounding box center [488, 320] width 771 height 29
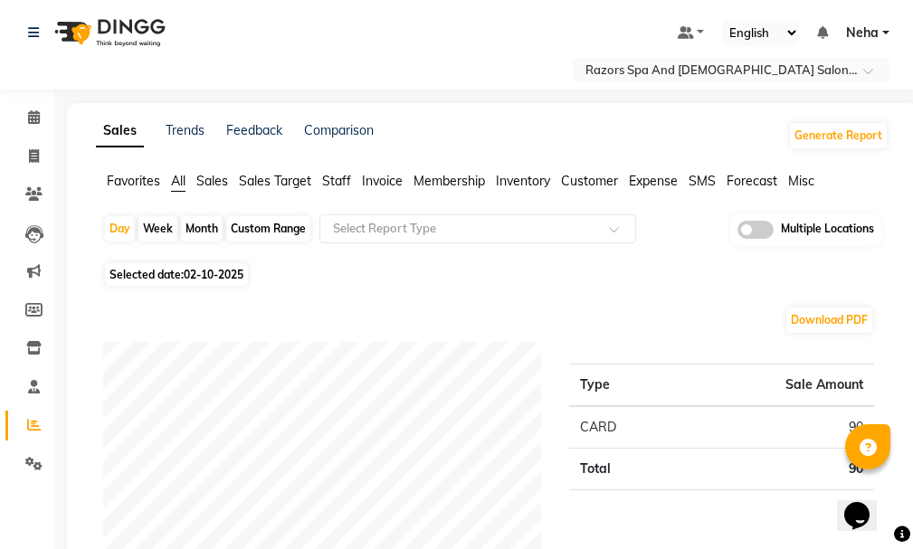
click at [208, 273] on span "02-10-2025" at bounding box center [214, 275] width 60 height 14
select select "10"
select select "2025"
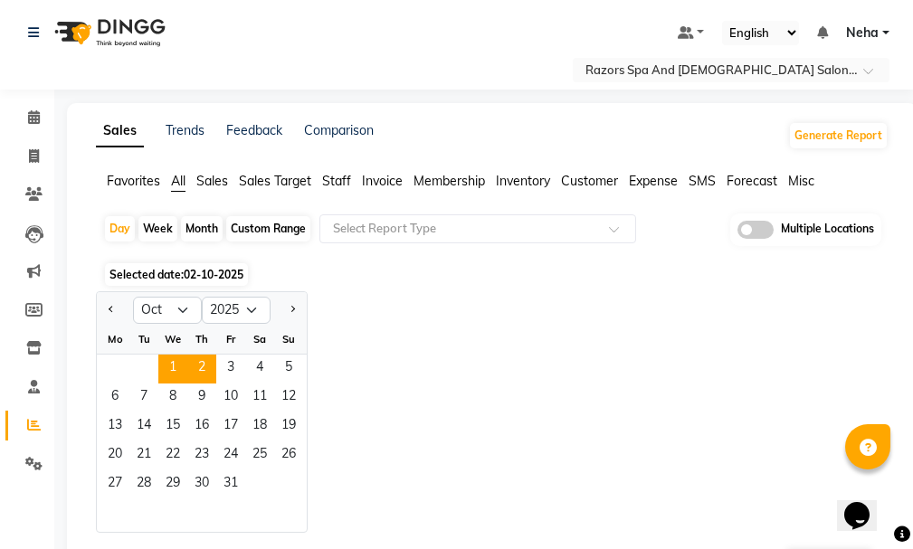
click at [174, 356] on span "1" at bounding box center [172, 369] width 29 height 29
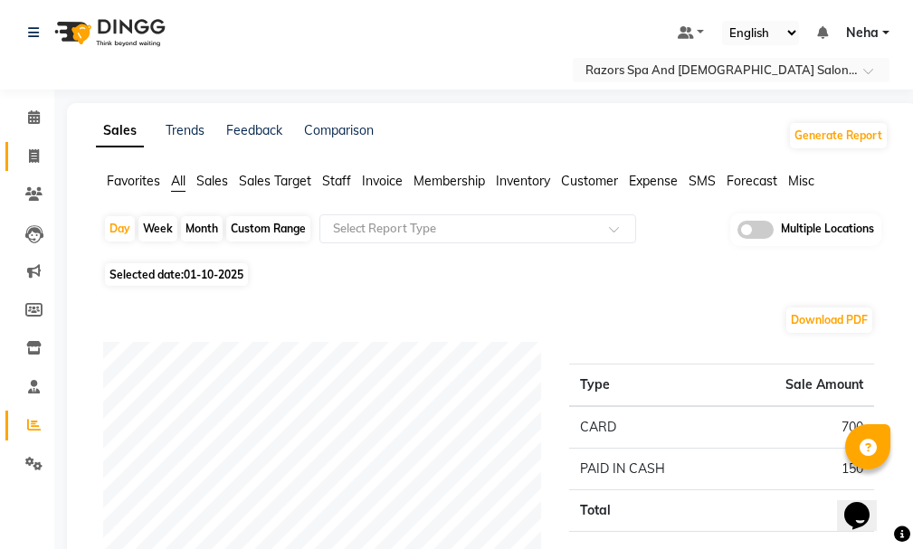
click at [37, 156] on icon at bounding box center [34, 156] width 10 height 14
select select "service"
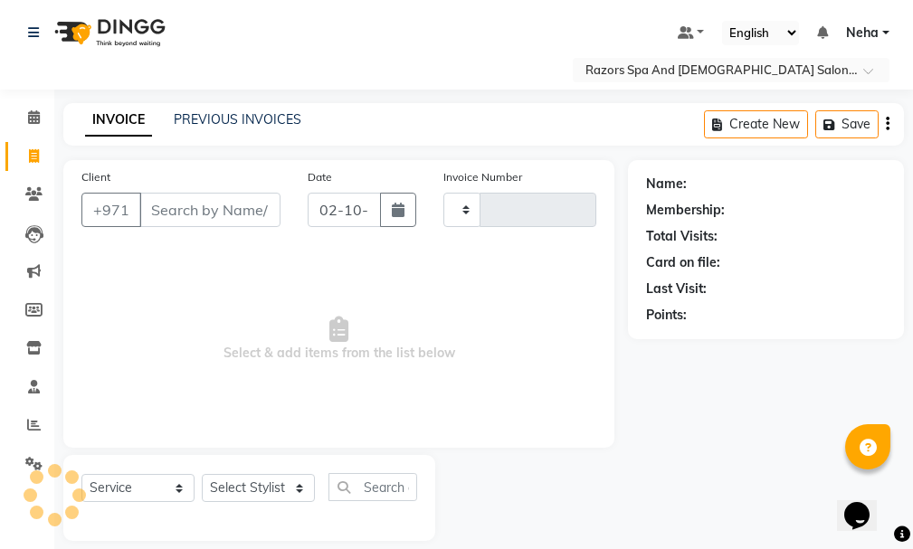
scroll to position [19, 0]
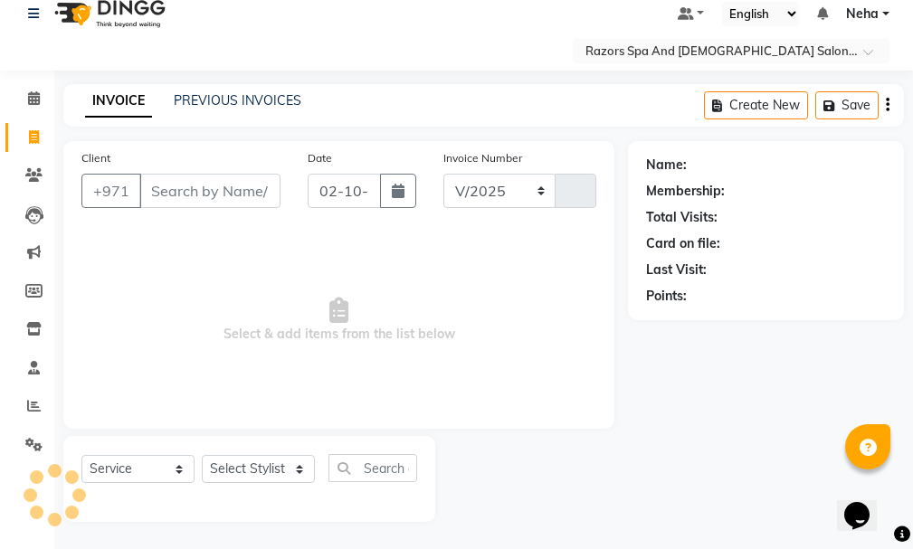
select select "8419"
type input "1160"
click at [401, 188] on icon "button" at bounding box center [398, 191] width 13 height 14
select select "10"
select select "2025"
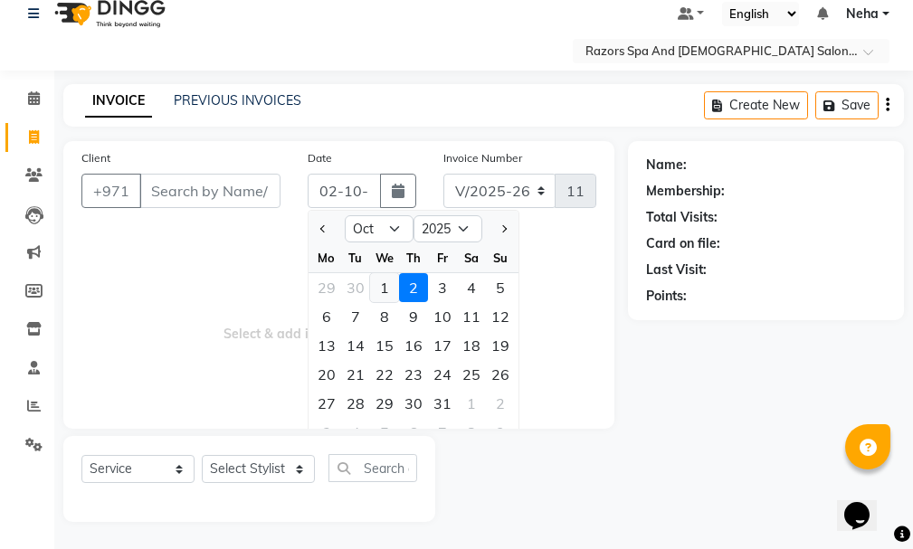
click at [390, 278] on div "1" at bounding box center [384, 287] width 29 height 29
type input "01-10-2025"
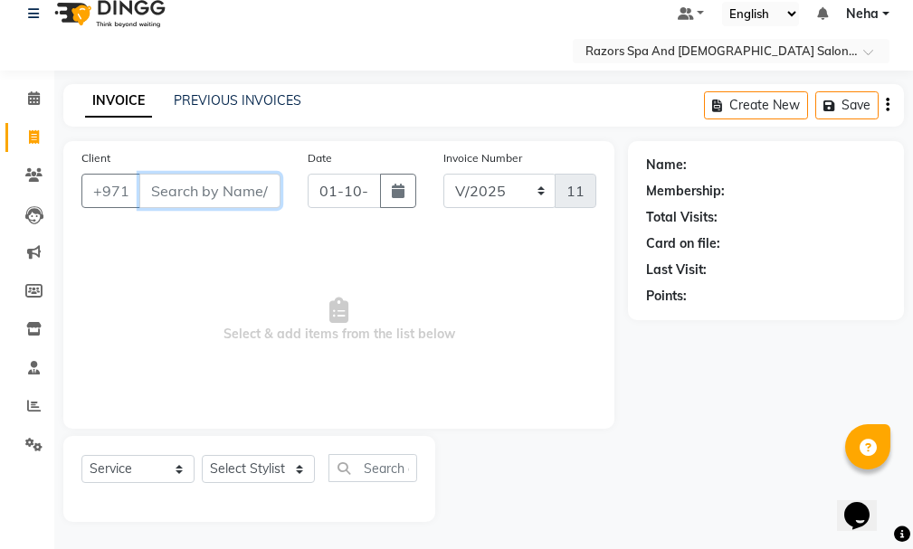
click at [199, 187] on input "Client" at bounding box center [209, 191] width 141 height 34
type input "v"
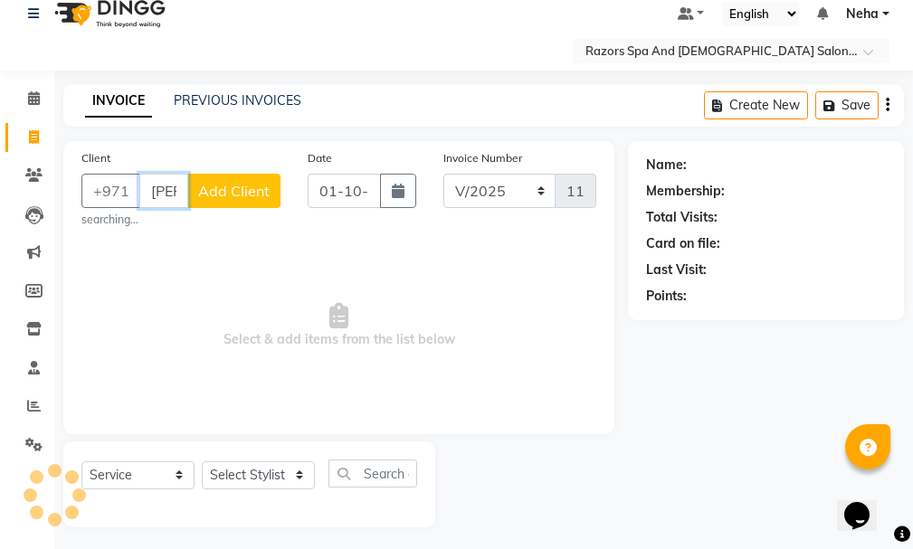
scroll to position [0, 1]
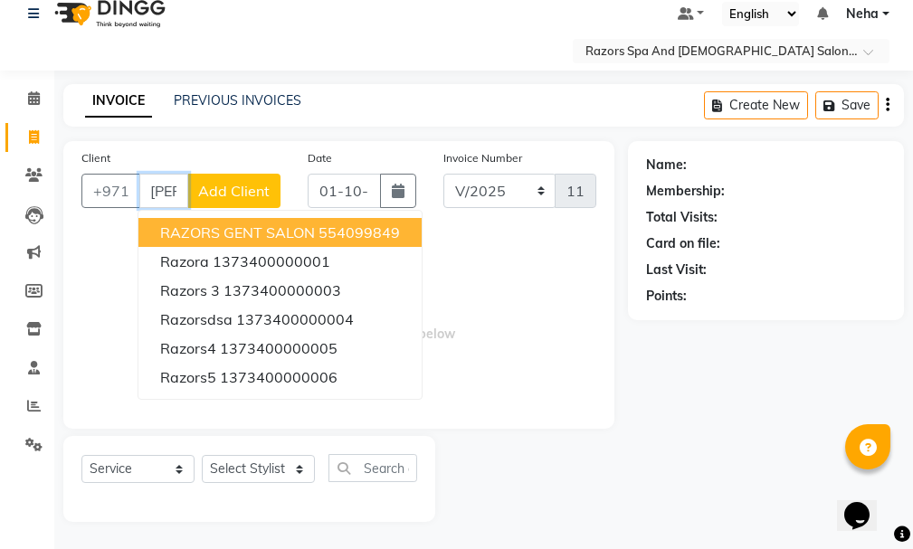
click at [344, 226] on ngb-highlight "554099849" at bounding box center [358, 232] width 81 height 18
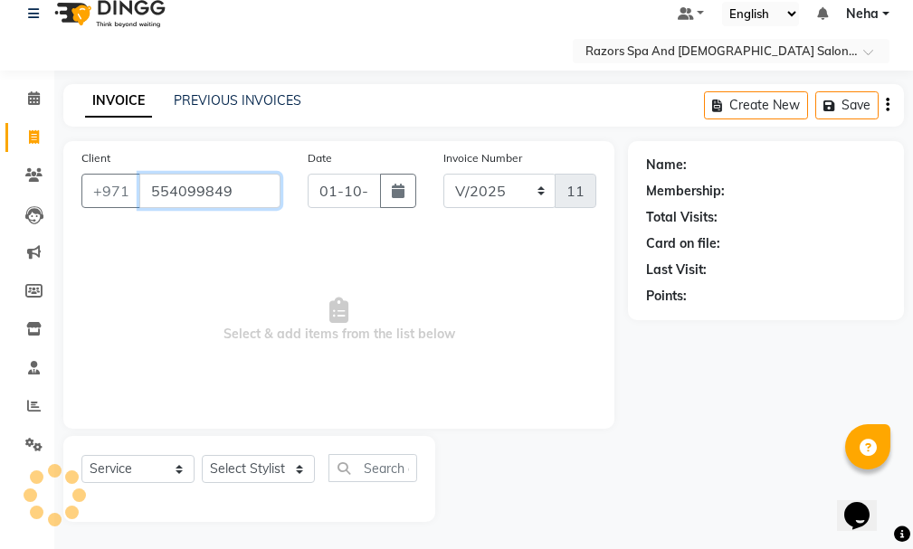
type input "554099849"
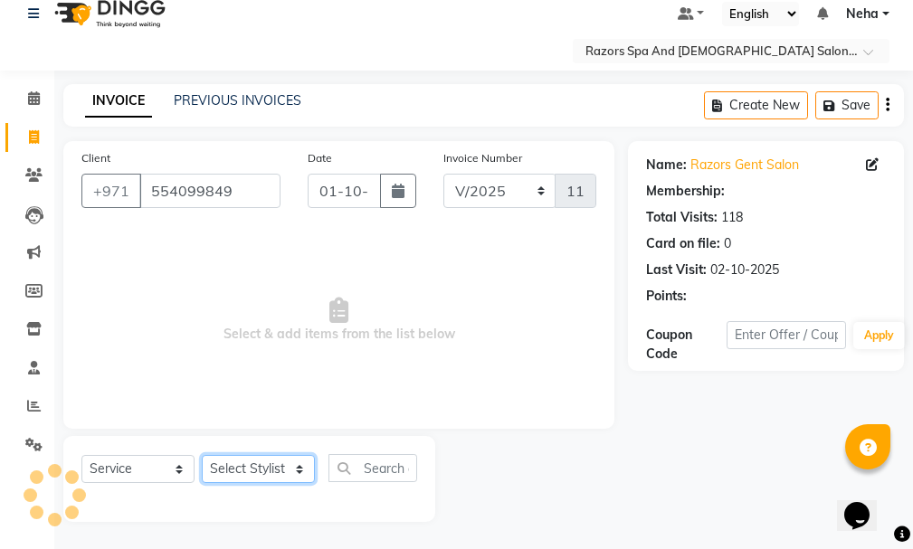
click at [274, 465] on select "Select Stylist [PERSON_NAME] Alaseel [PERSON_NAME] Anwar [PERSON_NAME] Islam [P…" at bounding box center [258, 469] width 113 height 28
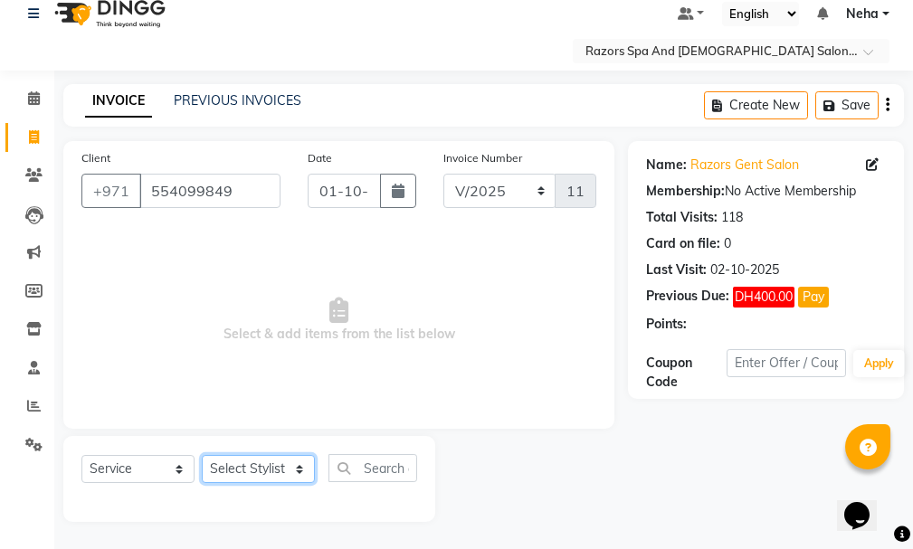
select select "92551"
click at [202, 455] on select "Select Stylist [PERSON_NAME] Alaseel [PERSON_NAME] Anwar [PERSON_NAME] Islam [P…" at bounding box center [258, 469] width 113 height 28
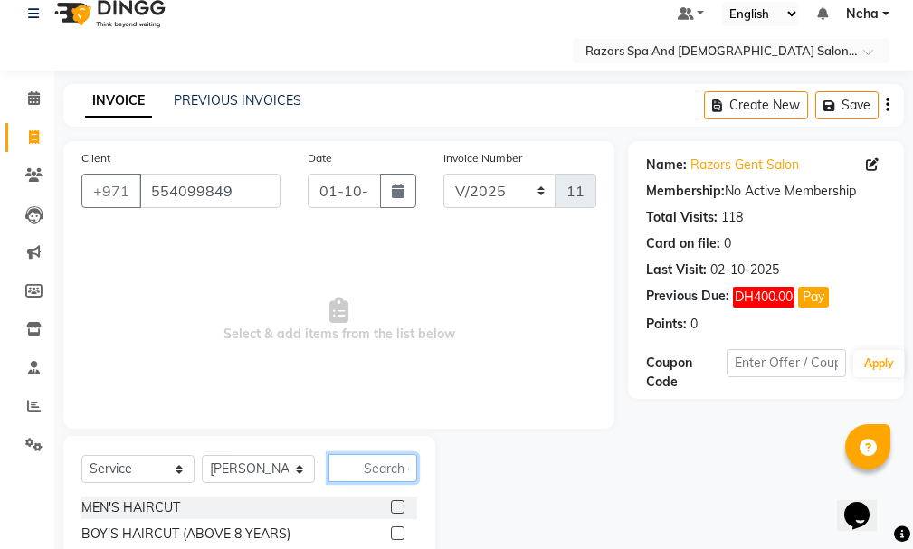
click at [374, 462] on input "text" at bounding box center [372, 468] width 89 height 28
type input "craf"
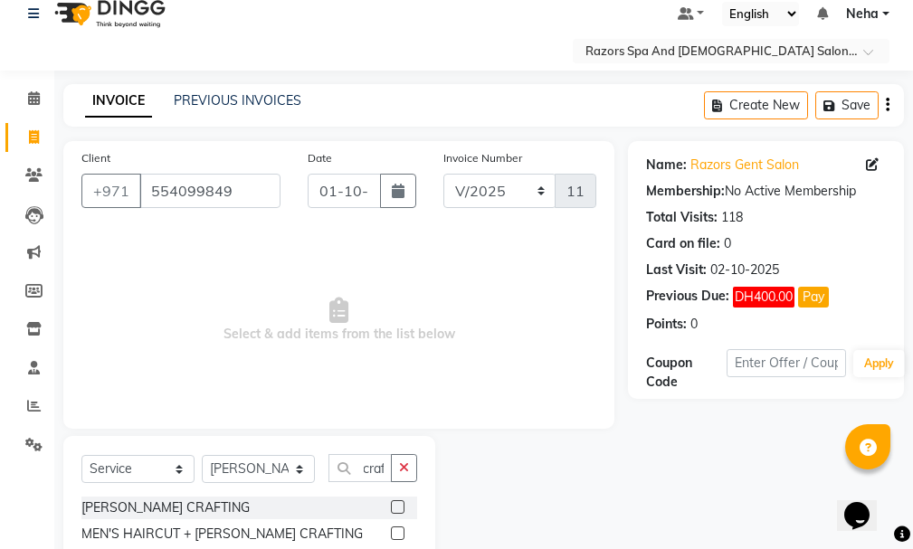
click at [405, 499] on div at bounding box center [404, 508] width 26 height 23
click at [409, 489] on div "Select Service Product Membership Package Voucher Prepaid Gift Card Select Styl…" at bounding box center [249, 475] width 336 height 43
click at [402, 492] on div "Select Service Product Membership Package Voucher Prepaid Gift Card Select Styl…" at bounding box center [249, 475] width 336 height 43
click at [405, 502] on div at bounding box center [404, 508] width 26 height 23
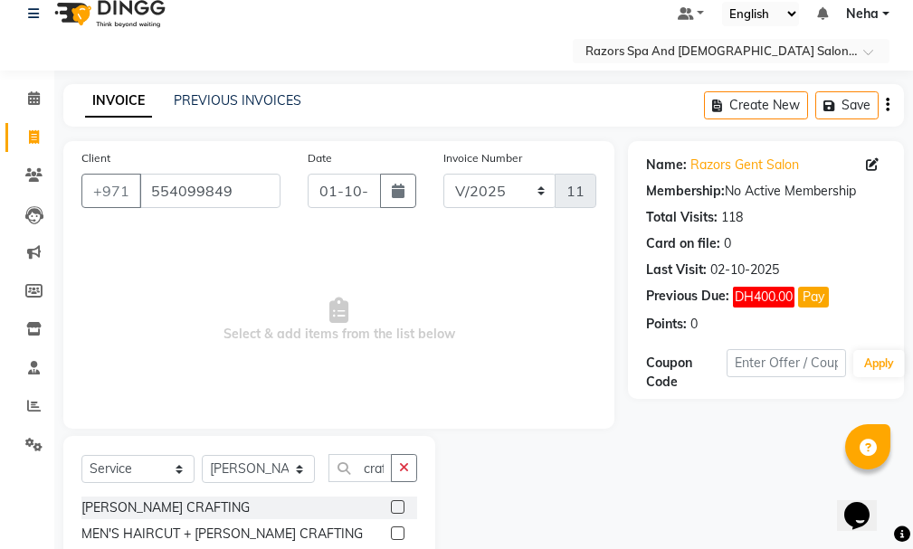
click at [402, 503] on label at bounding box center [398, 507] width 14 height 14
click at [402, 503] on input "checkbox" at bounding box center [397, 508] width 12 height 12
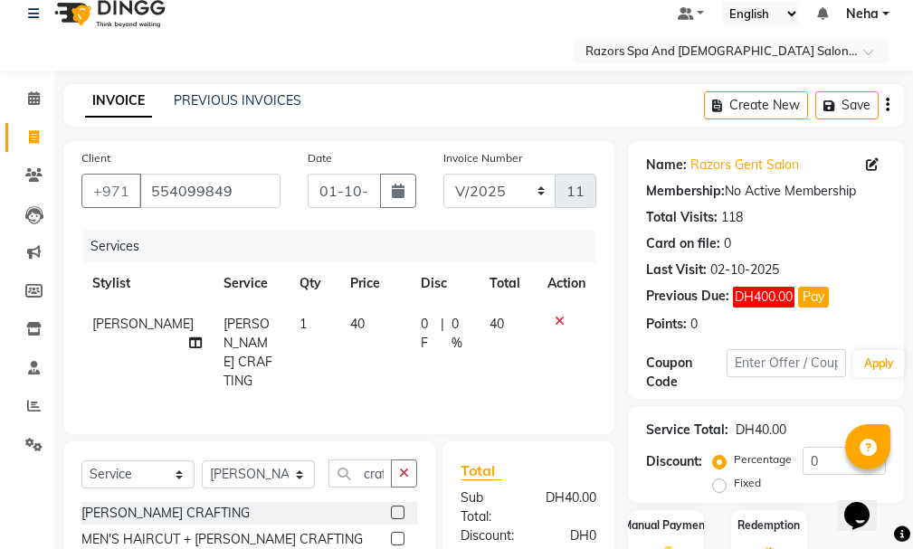
checkbox input "false"
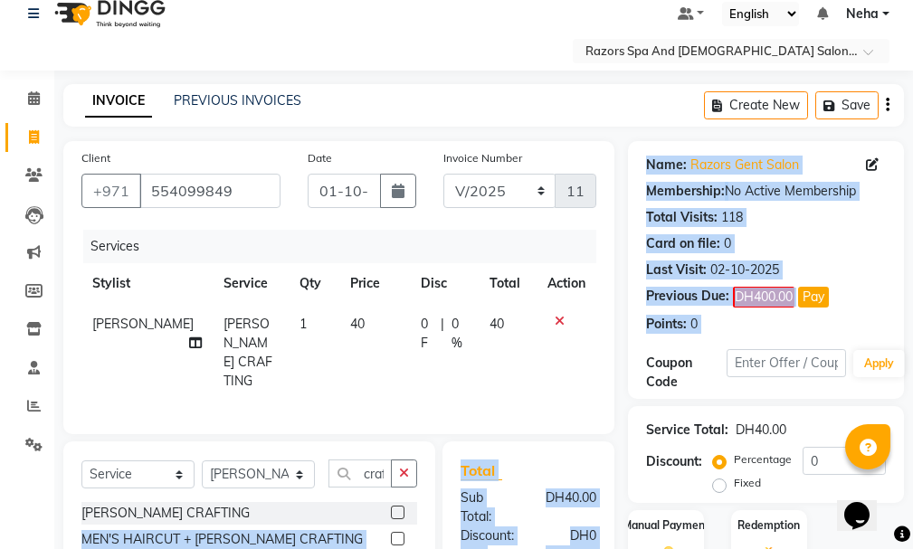
drag, startPoint x: 402, startPoint y: 499, endPoint x: 916, endPoint y: 336, distance: 539.8
click at [913, 336] on html "Select Location × Razors Spa And Gents Salon, Nadd Al Hamar Default Panel My Pa…" at bounding box center [456, 255] width 913 height 549
click at [879, 224] on div "Total Visits: 118" at bounding box center [766, 217] width 240 height 19
click at [862, 237] on div "Card on file: 0" at bounding box center [766, 243] width 240 height 19
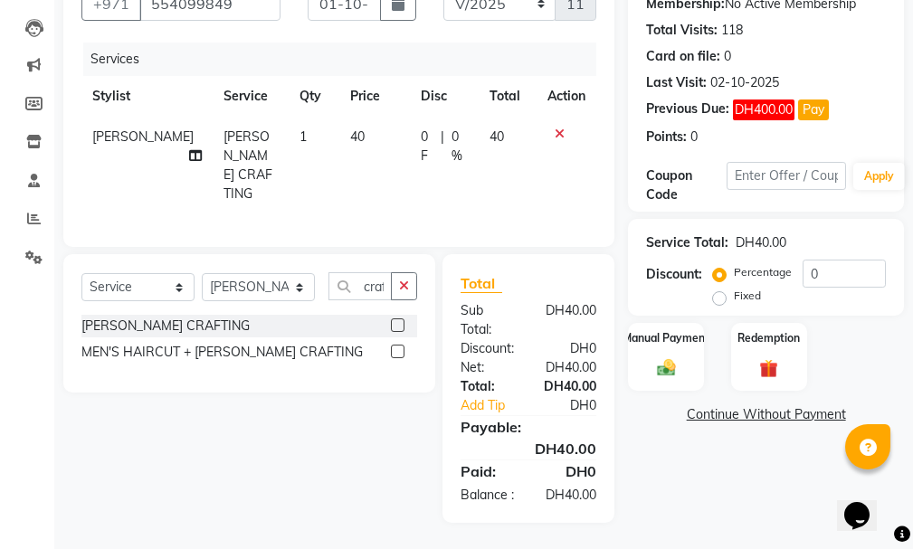
scroll to position [221, 0]
click at [671, 356] on img at bounding box center [665, 367] width 31 height 22
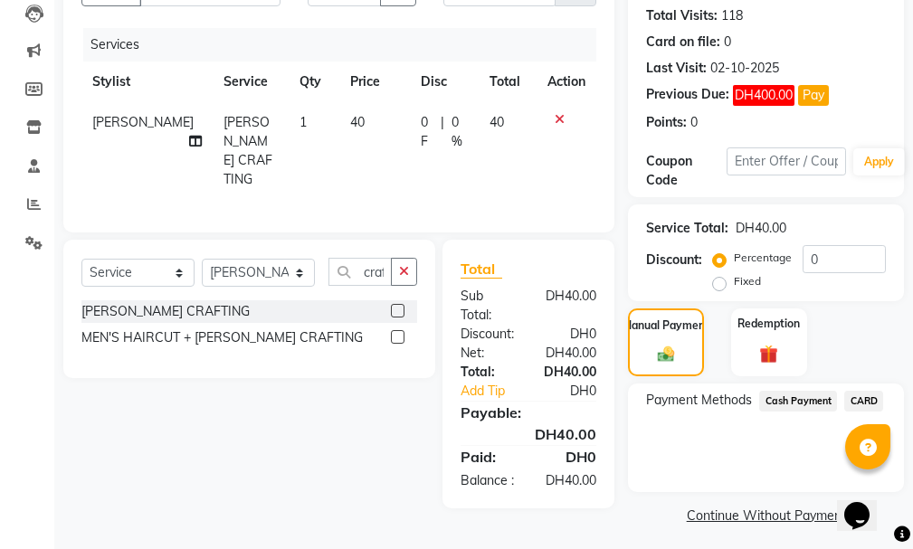
click at [867, 403] on span "CARD" at bounding box center [863, 401] width 39 height 21
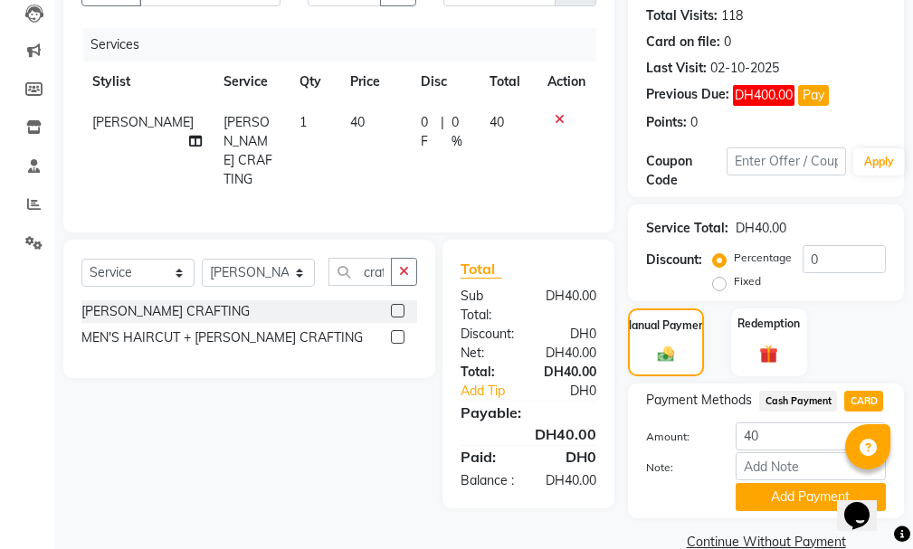
scroll to position [254, 0]
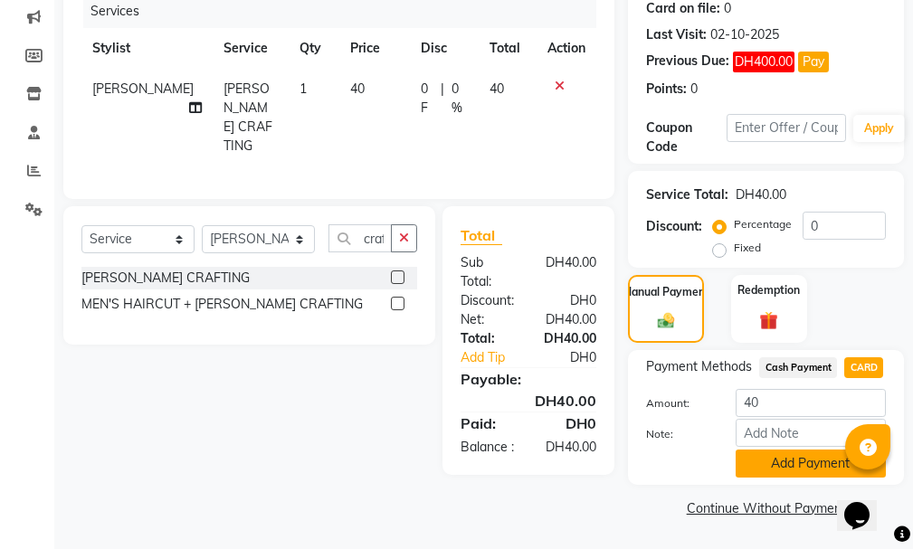
click at [809, 464] on button "Add Payment" at bounding box center [810, 464] width 150 height 28
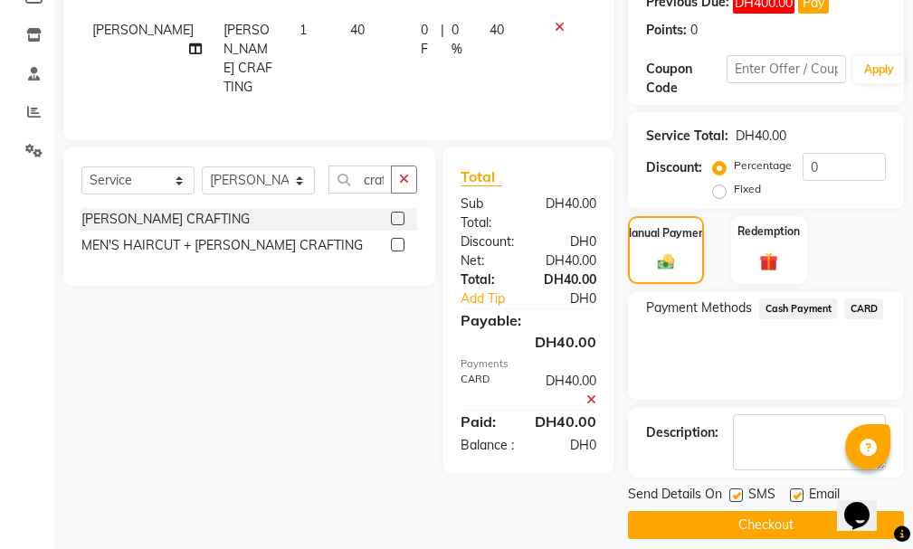
scroll to position [330, 0]
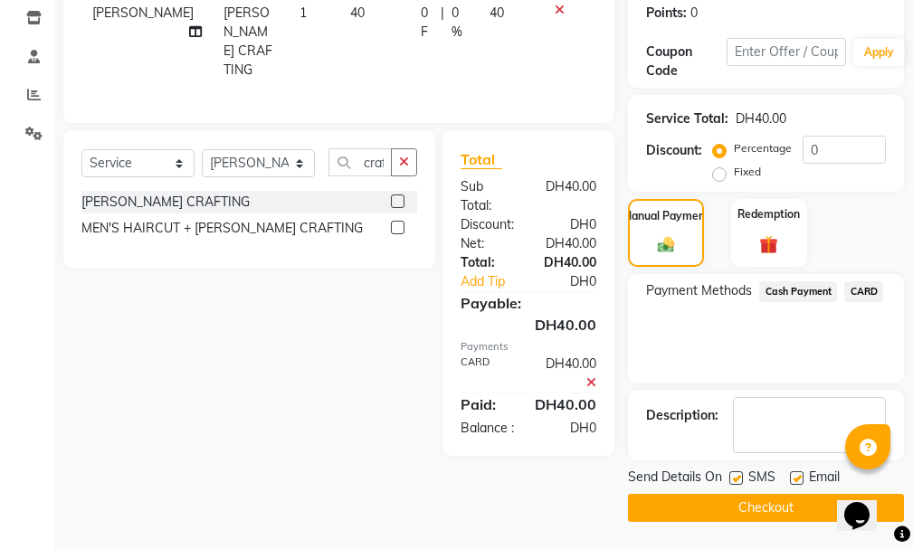
click at [771, 512] on button "Checkout" at bounding box center [766, 508] width 276 height 28
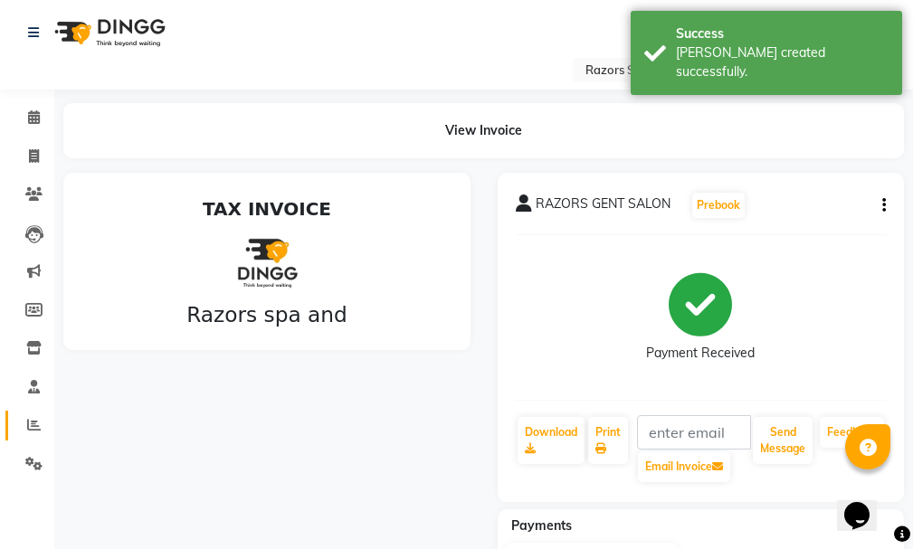
click at [33, 435] on span at bounding box center [34, 425] width 32 height 21
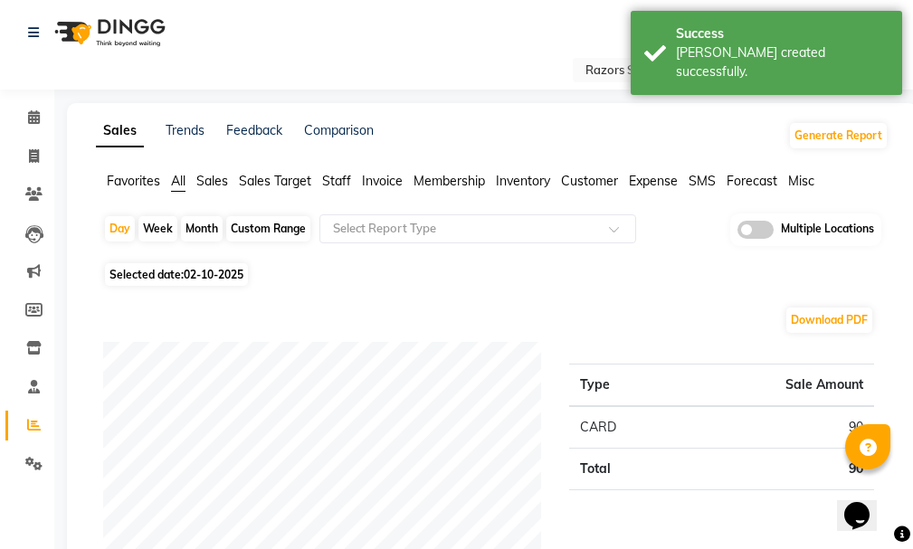
click at [233, 277] on span "02-10-2025" at bounding box center [214, 275] width 60 height 14
select select "10"
select select "2025"
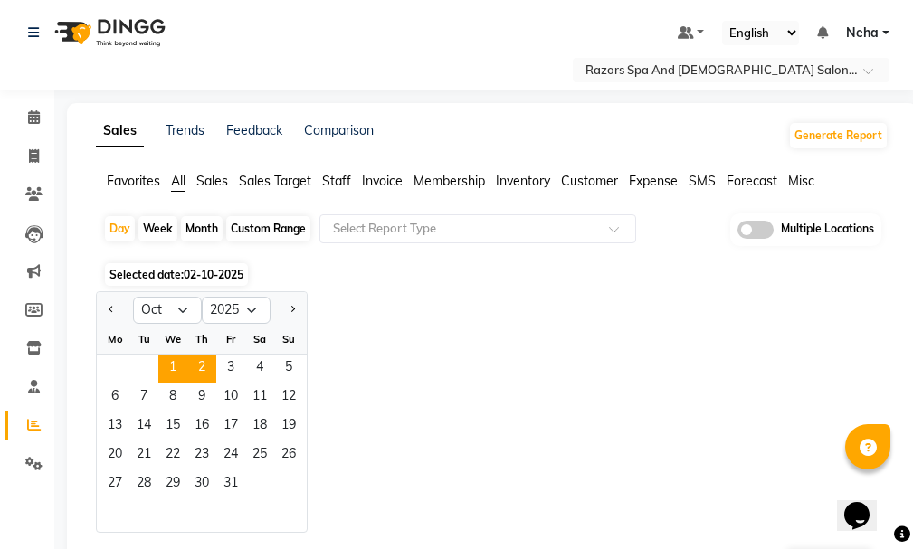
click at [175, 366] on span "1" at bounding box center [172, 369] width 29 height 29
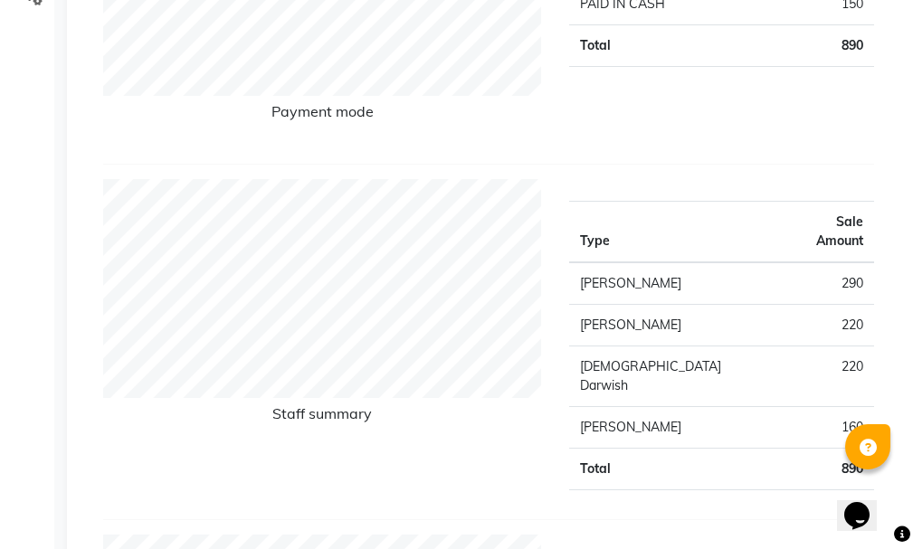
scroll to position [477, 0]
